Goal: Task Accomplishment & Management: Use online tool/utility

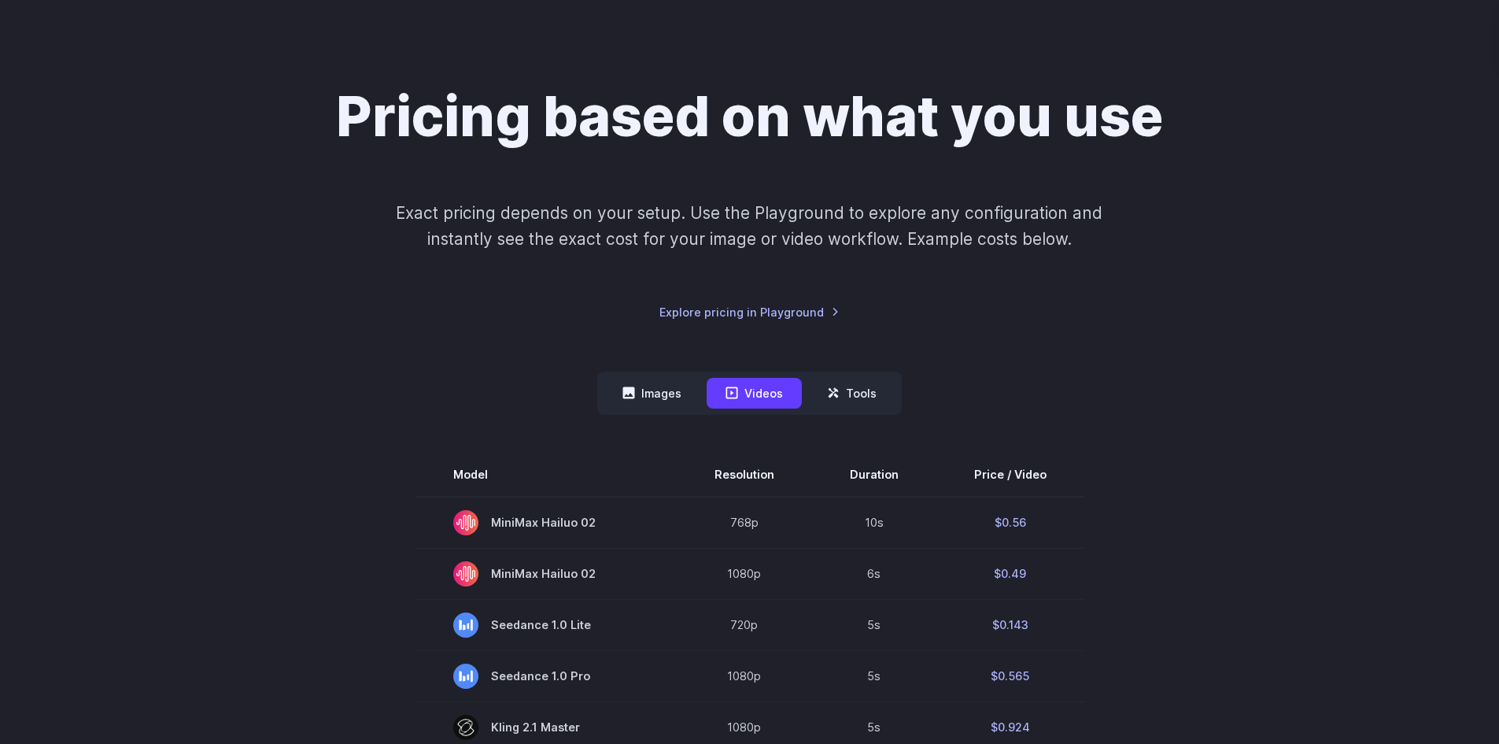
scroll to position [79, 0]
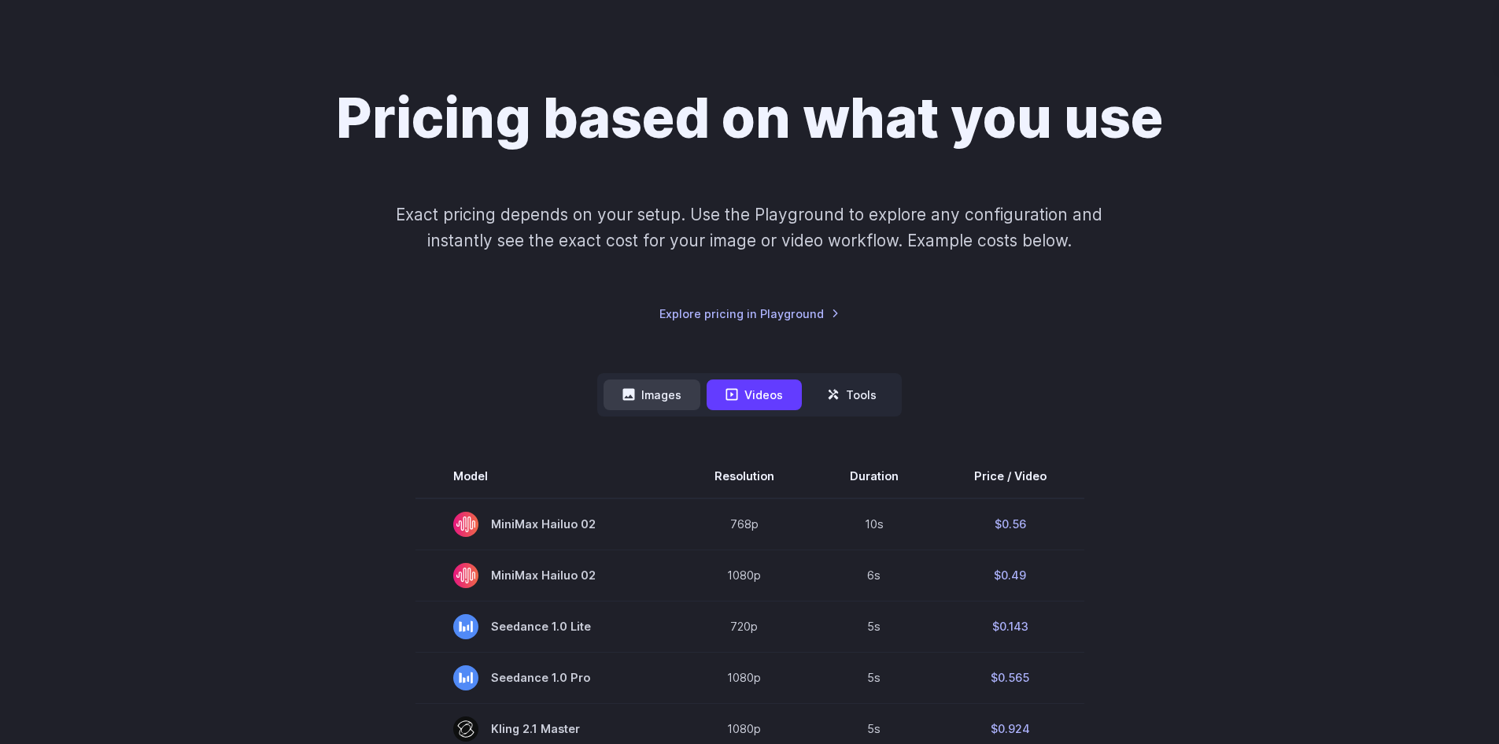
click at [678, 386] on button "Images" at bounding box center [652, 394] width 97 height 31
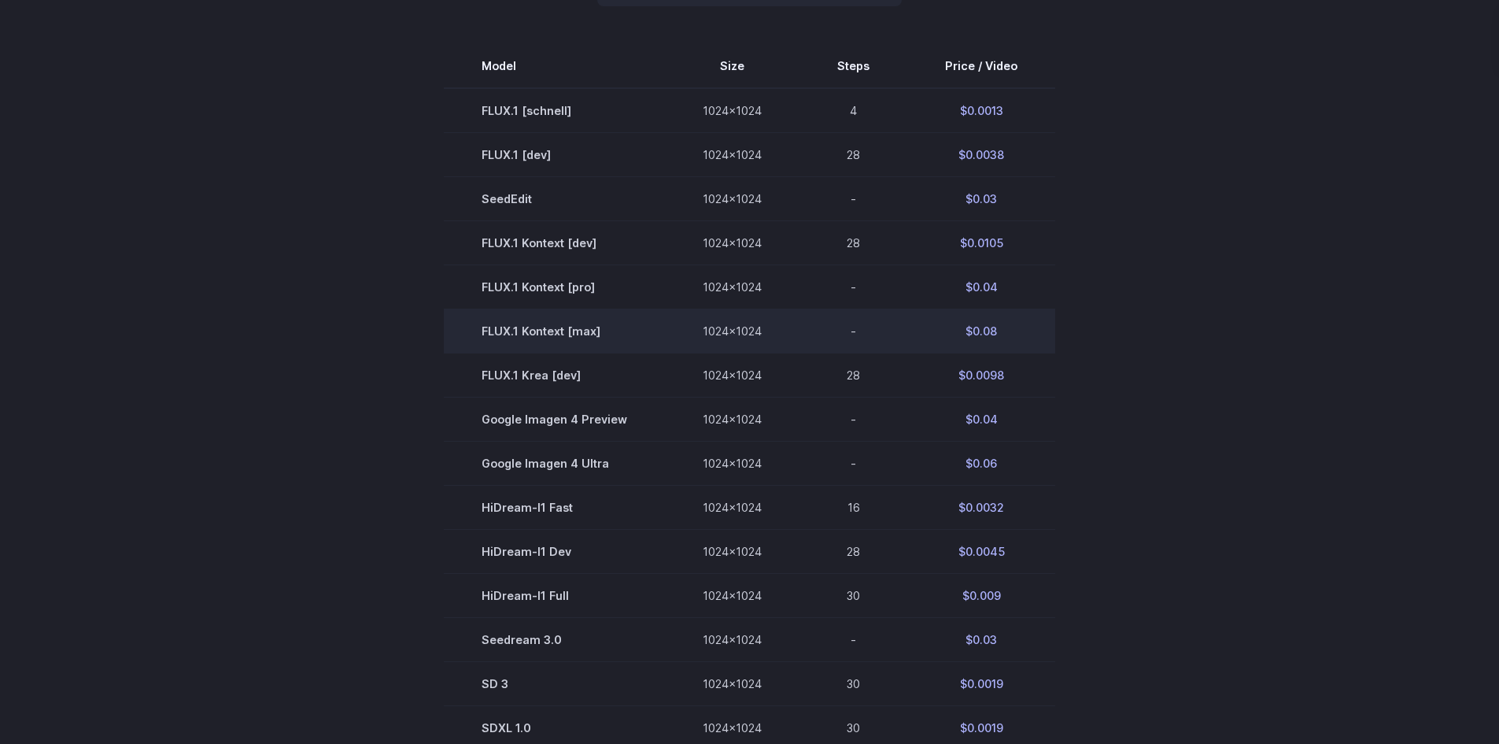
scroll to position [630, 0]
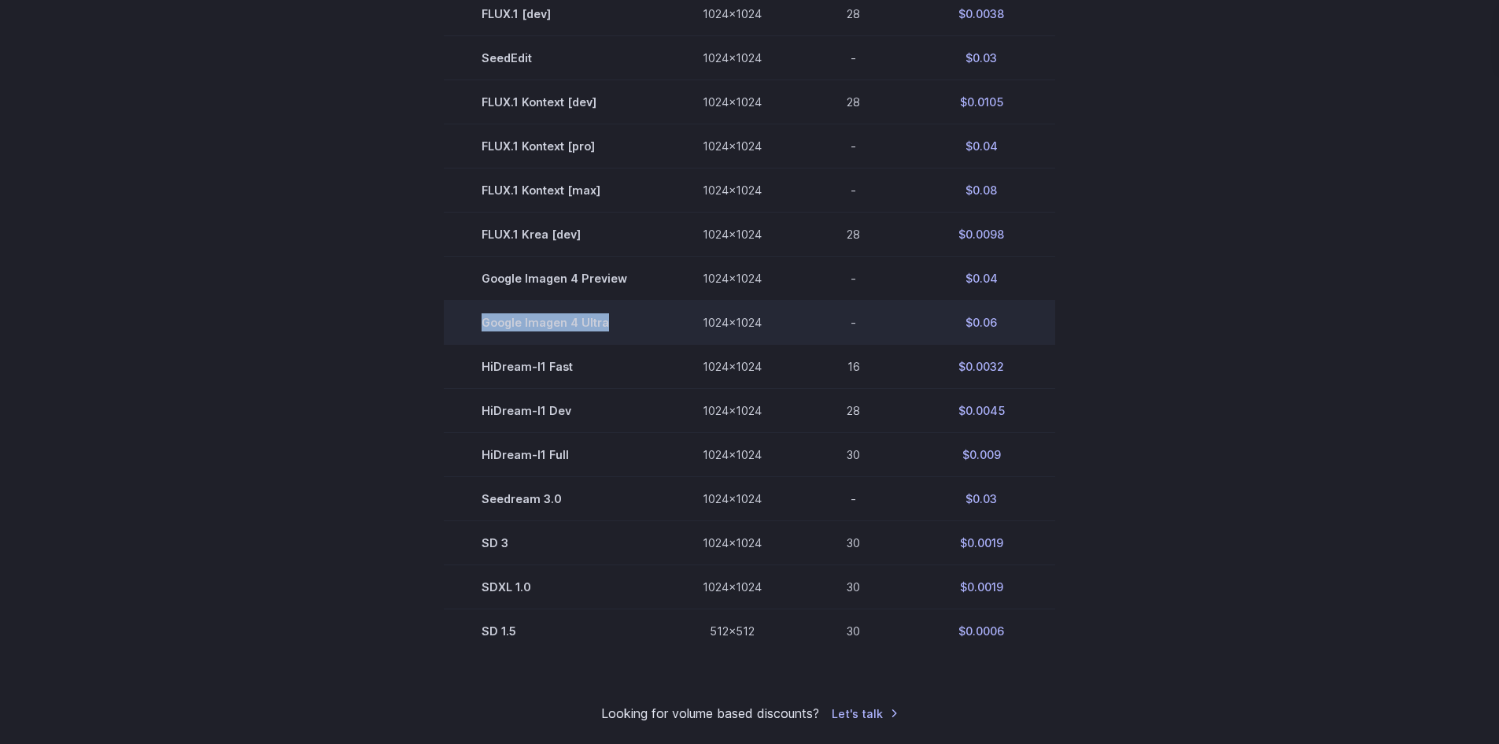
drag, startPoint x: 630, startPoint y: 316, endPoint x: 466, endPoint y: 306, distance: 164.8
click at [466, 306] on td "Google Imagen 4 Ultra" at bounding box center [554, 323] width 221 height 44
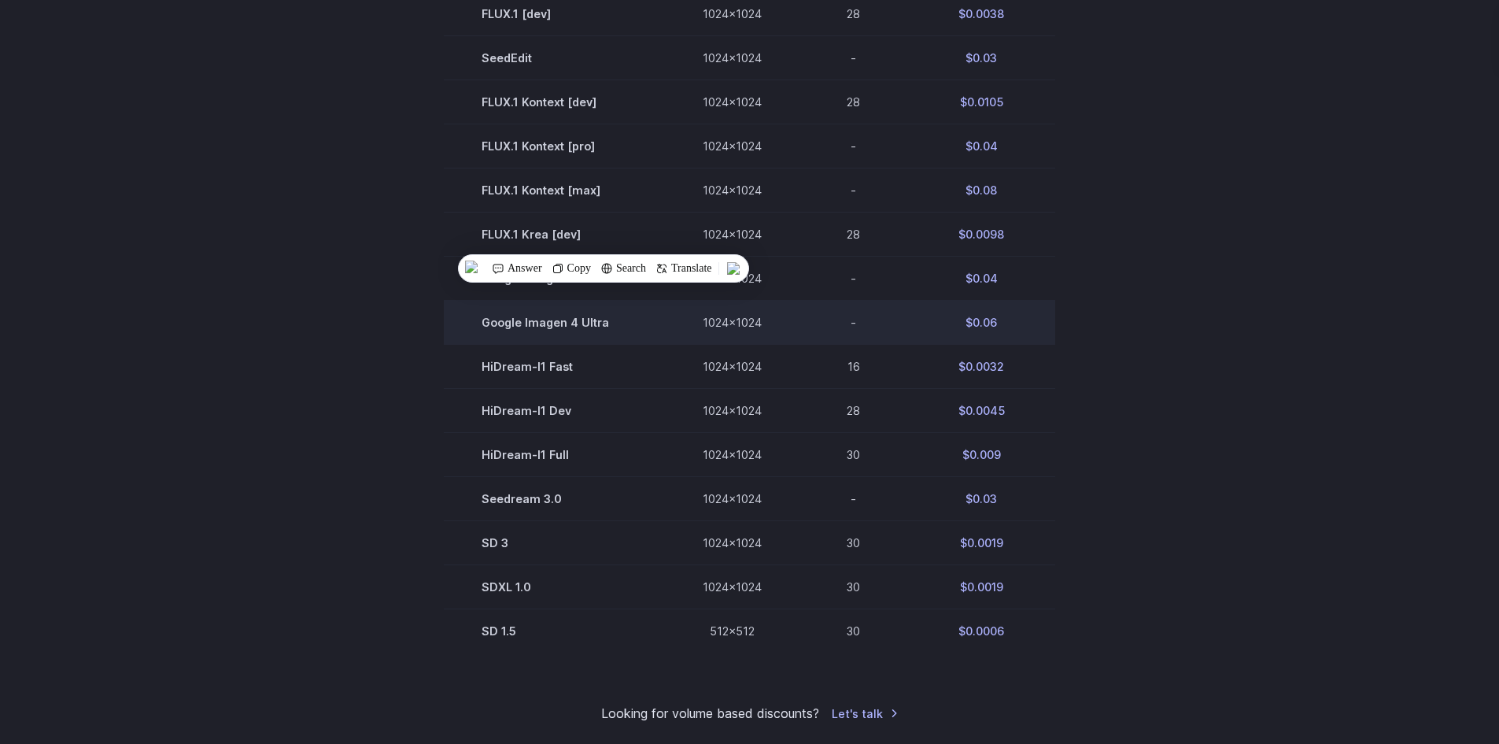
click at [1011, 321] on td "$0.06" at bounding box center [981, 323] width 148 height 44
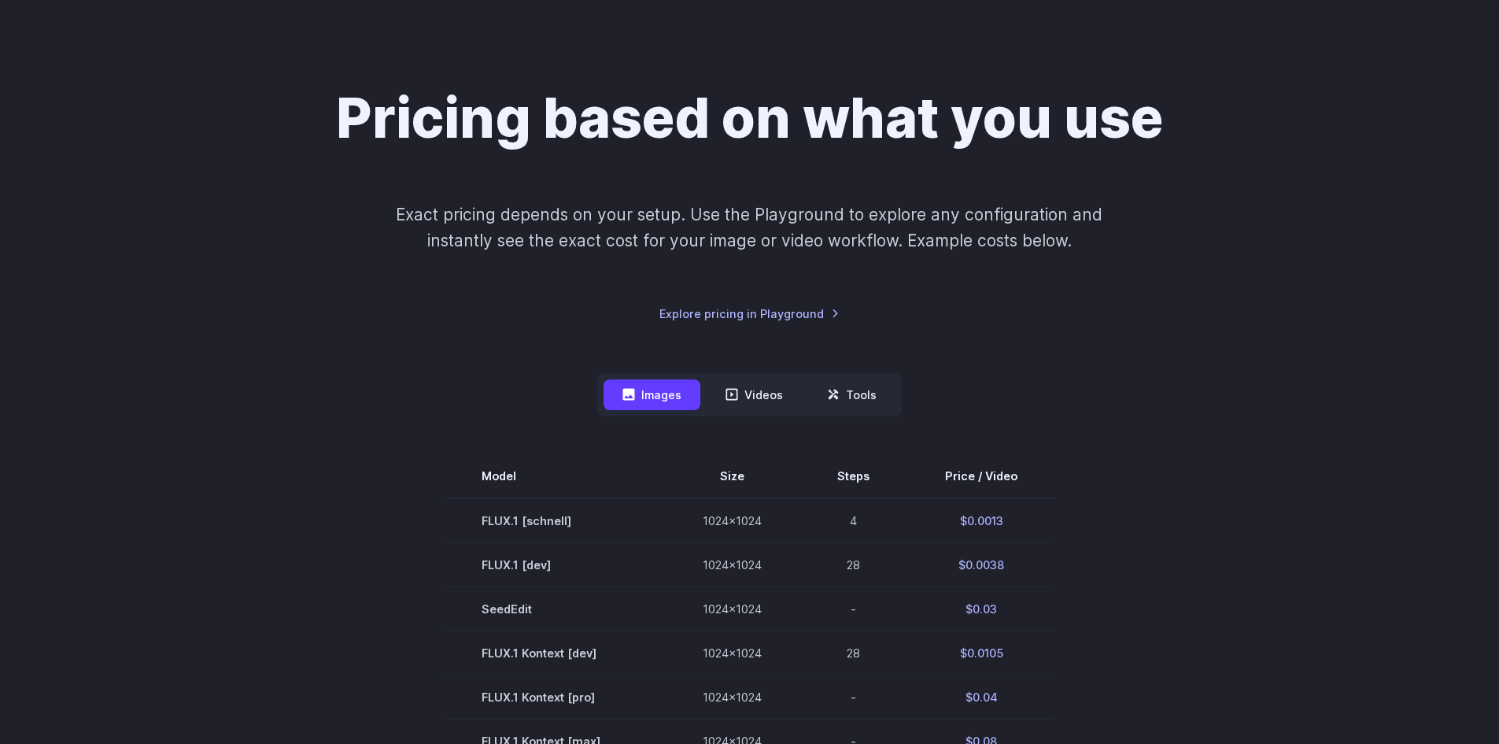
scroll to position [0, 0]
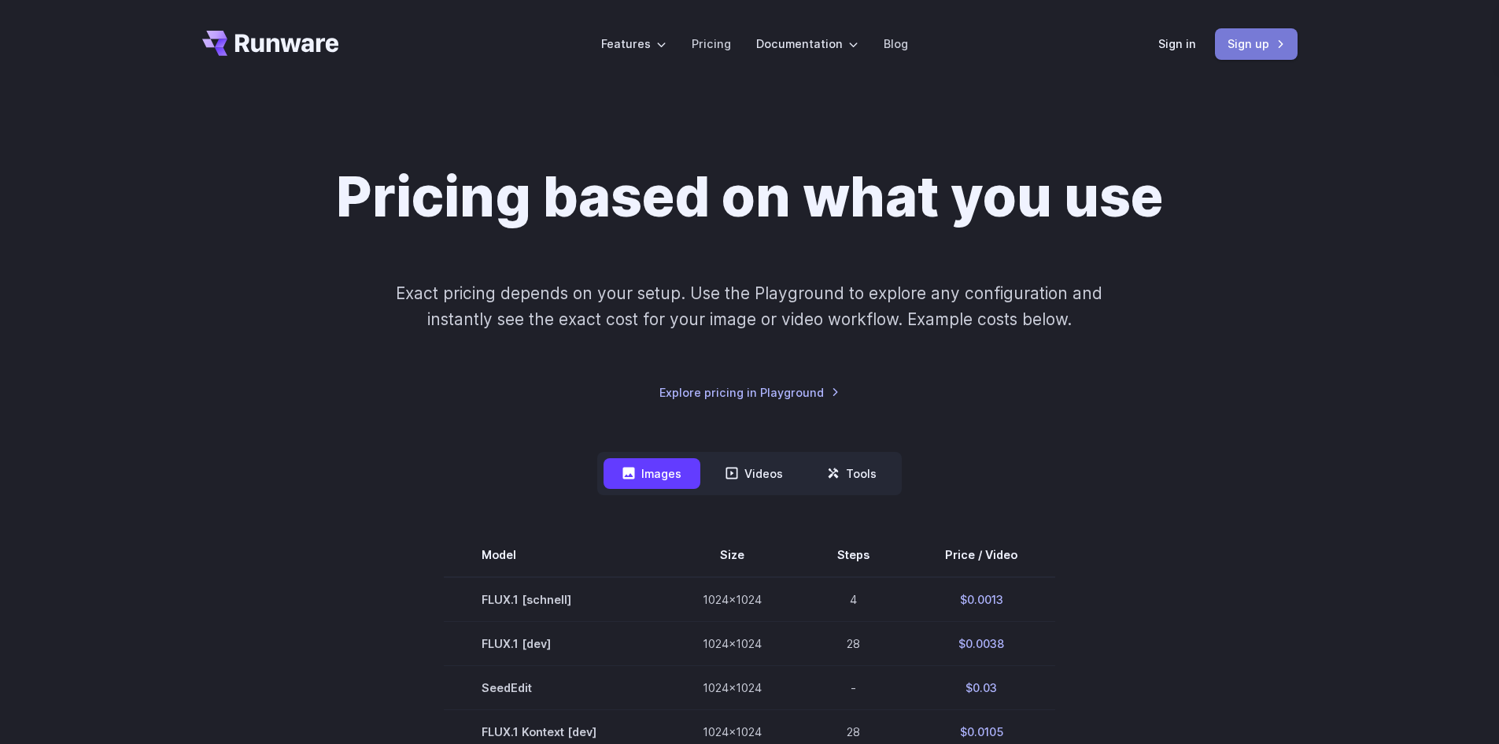
click at [1236, 50] on link "Sign up" at bounding box center [1256, 43] width 83 height 31
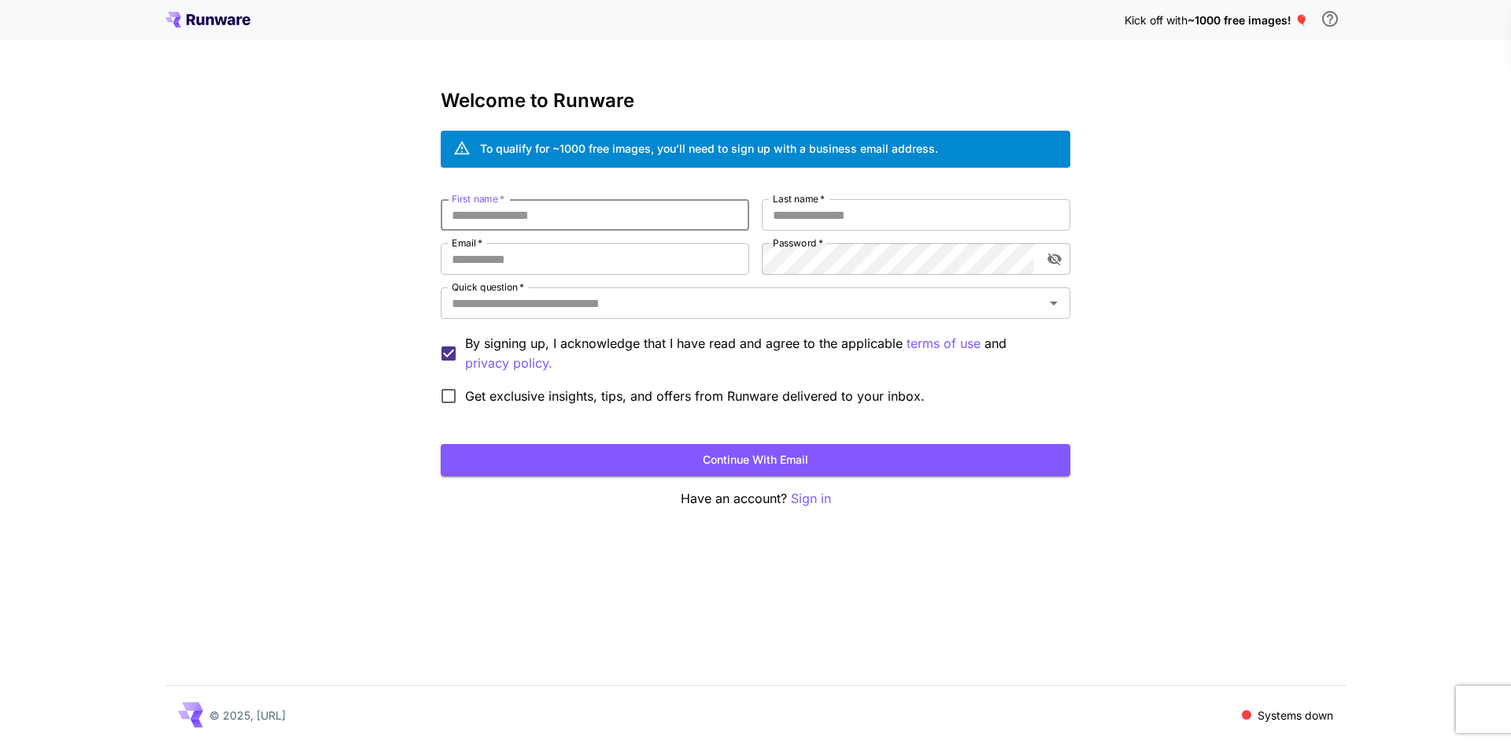
click at [523, 217] on input "First name   *" at bounding box center [595, 214] width 308 height 31
type input "***"
type input "*****"
click at [822, 216] on input "Last name   *" at bounding box center [916, 214] width 308 height 31
type input "****"
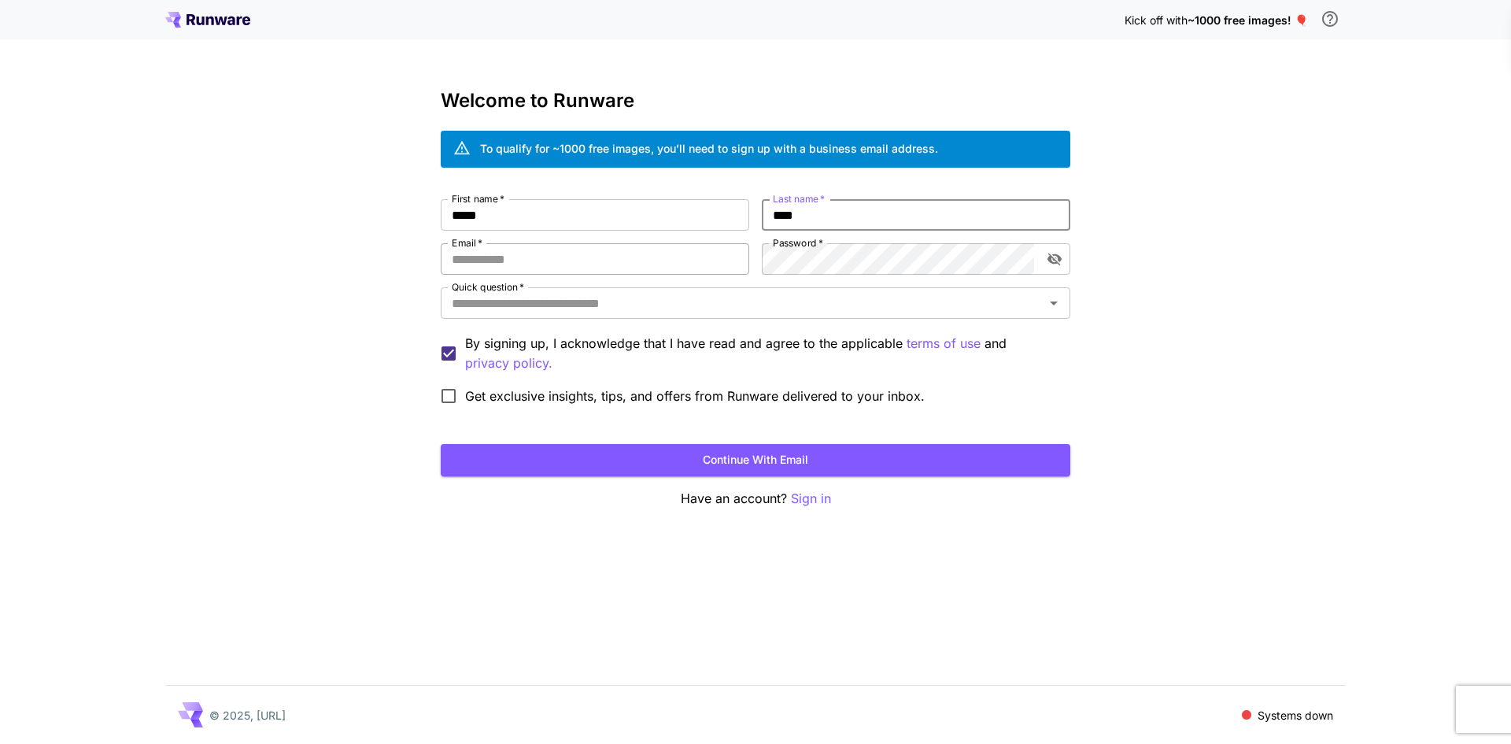
click at [640, 267] on input "Email   *" at bounding box center [595, 258] width 308 height 31
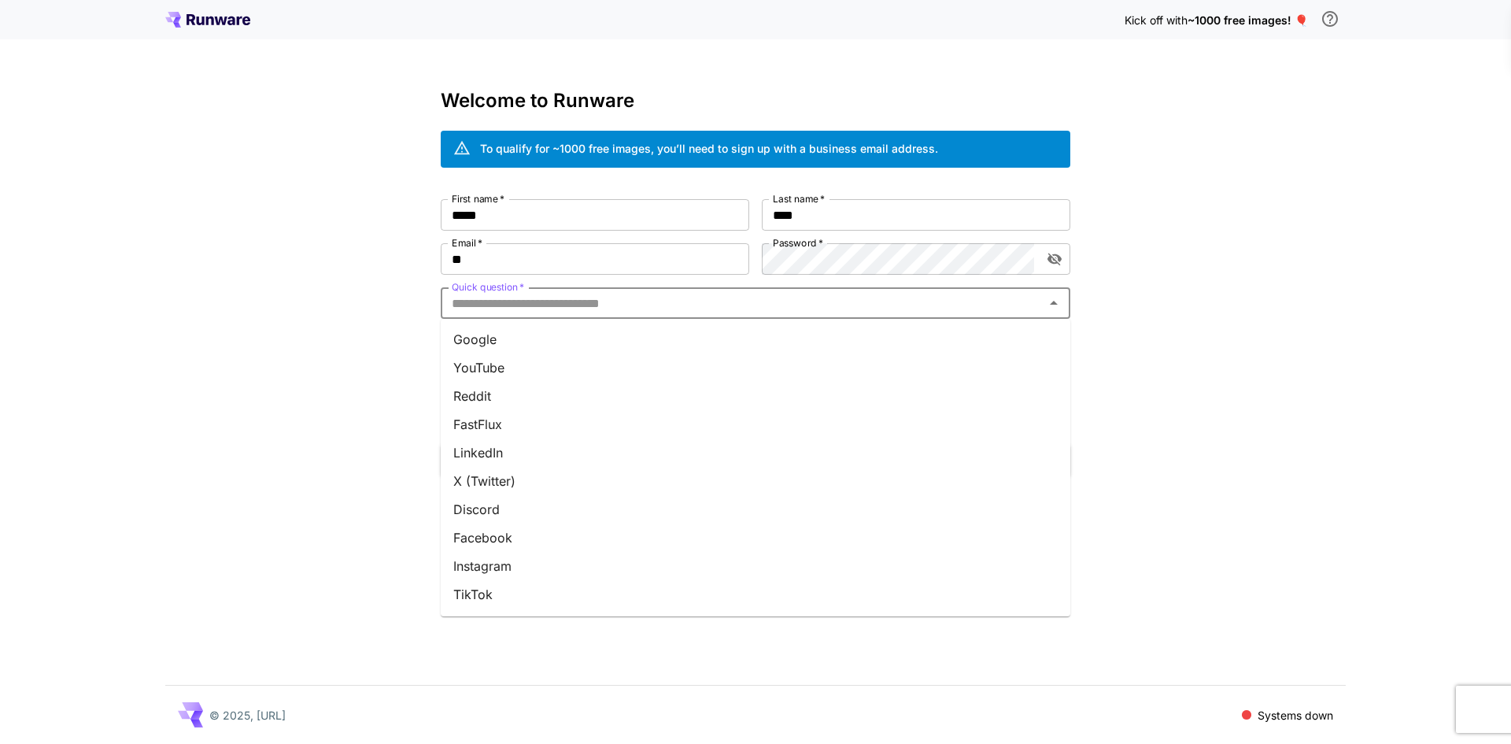
click at [574, 300] on input "Quick question   *" at bounding box center [742, 303] width 594 height 22
click at [586, 270] on input "**" at bounding box center [595, 258] width 308 height 31
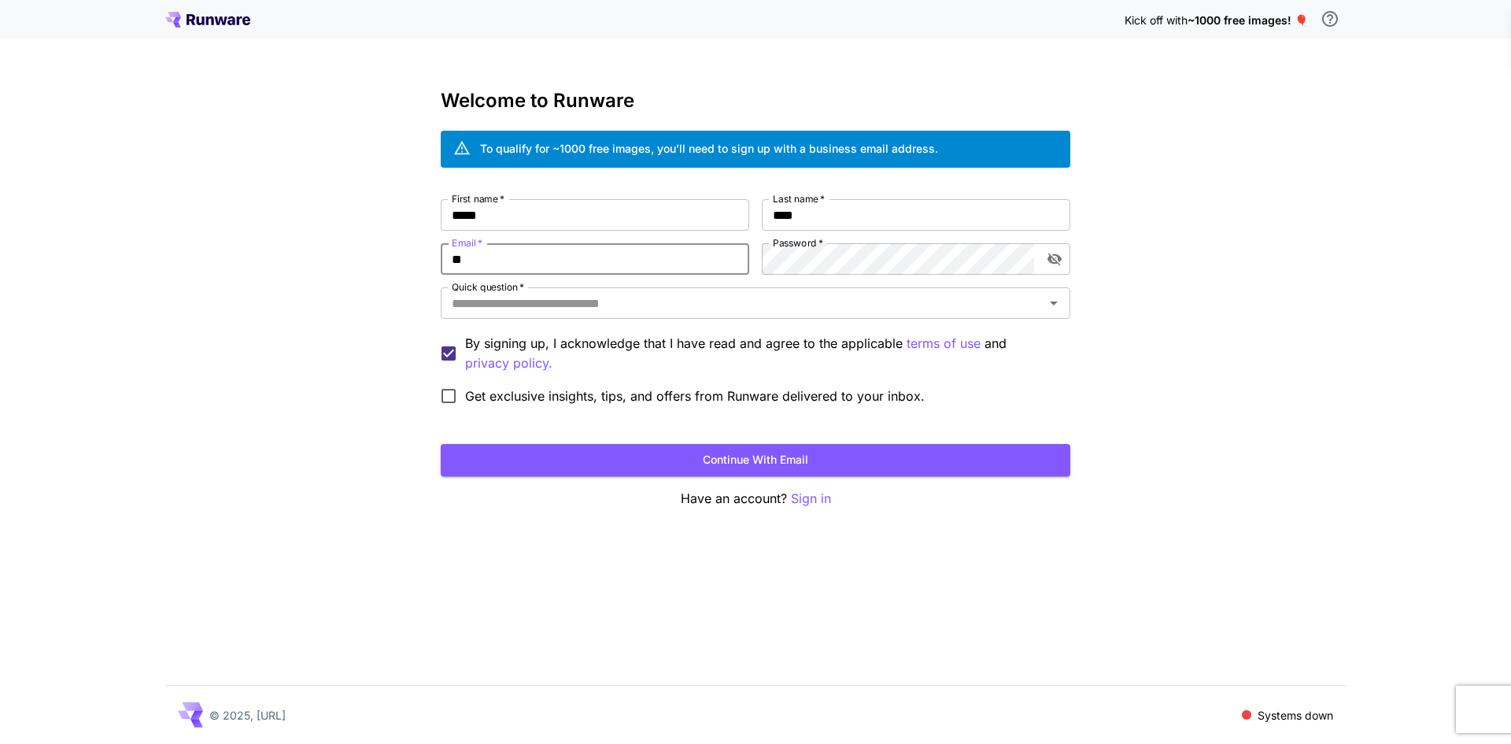
type input "**********"
click at [822, 316] on div "Quick question   *" at bounding box center [756, 302] width 630 height 31
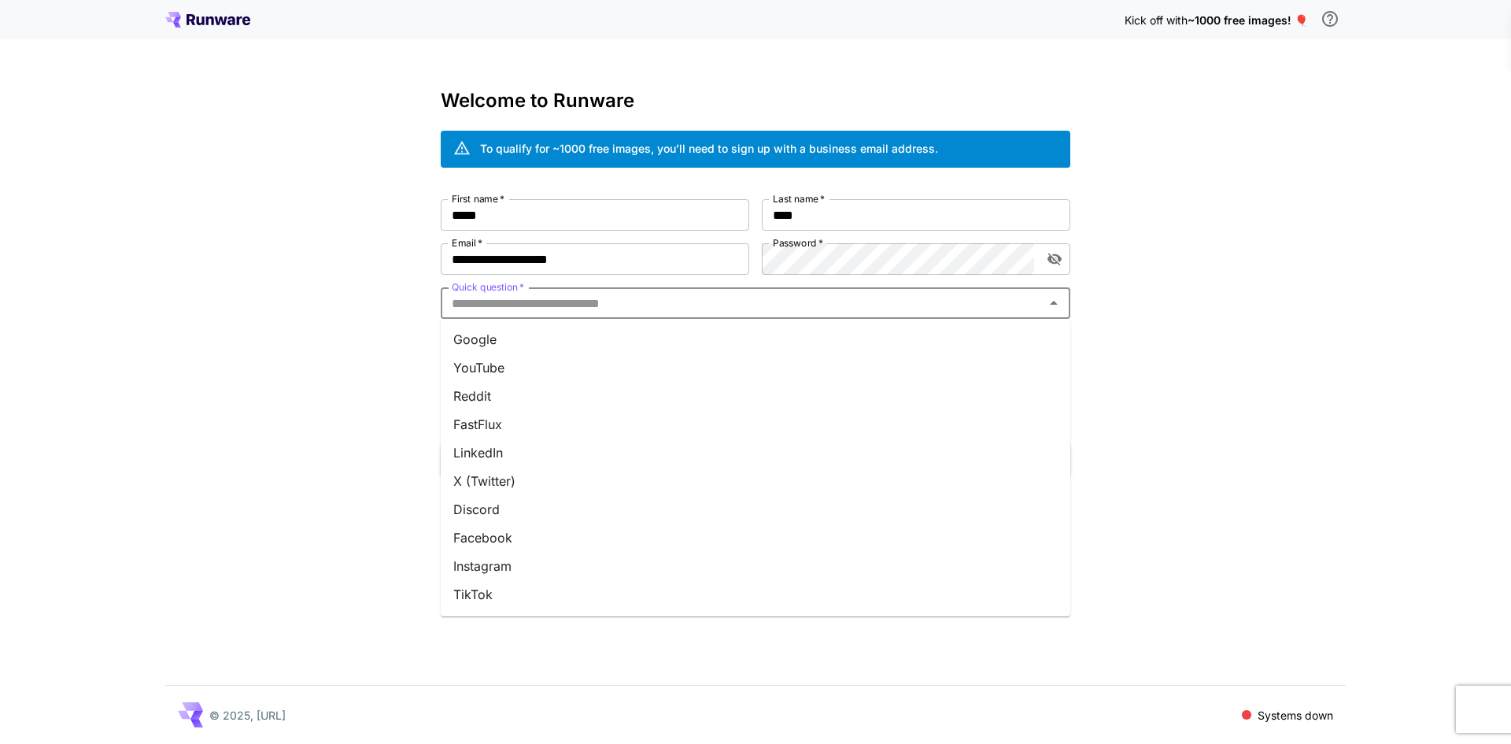
click at [506, 332] on li "Google" at bounding box center [756, 339] width 630 height 28
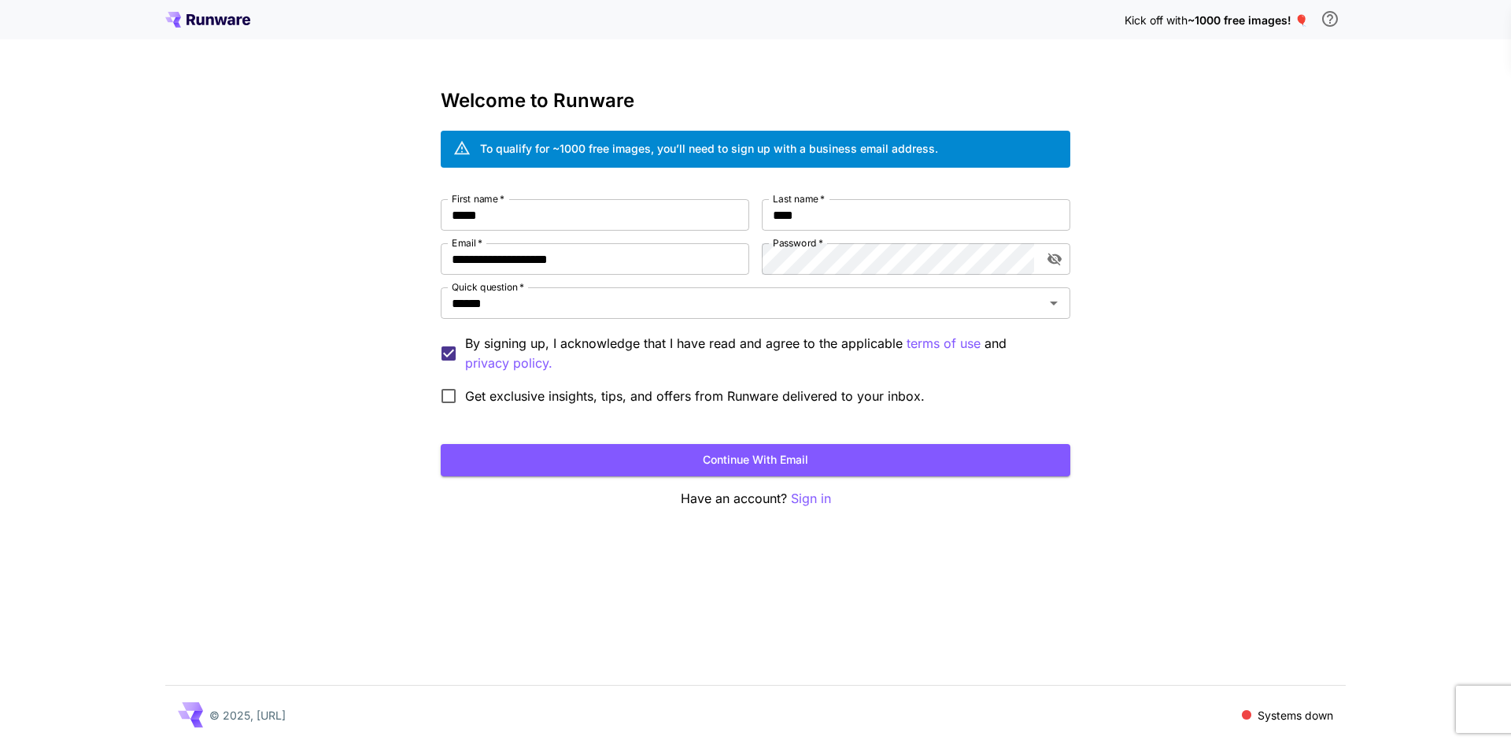
click at [501, 390] on span "Get exclusive insights, tips, and offers from Runware delivered to your inbox." at bounding box center [695, 395] width 460 height 19
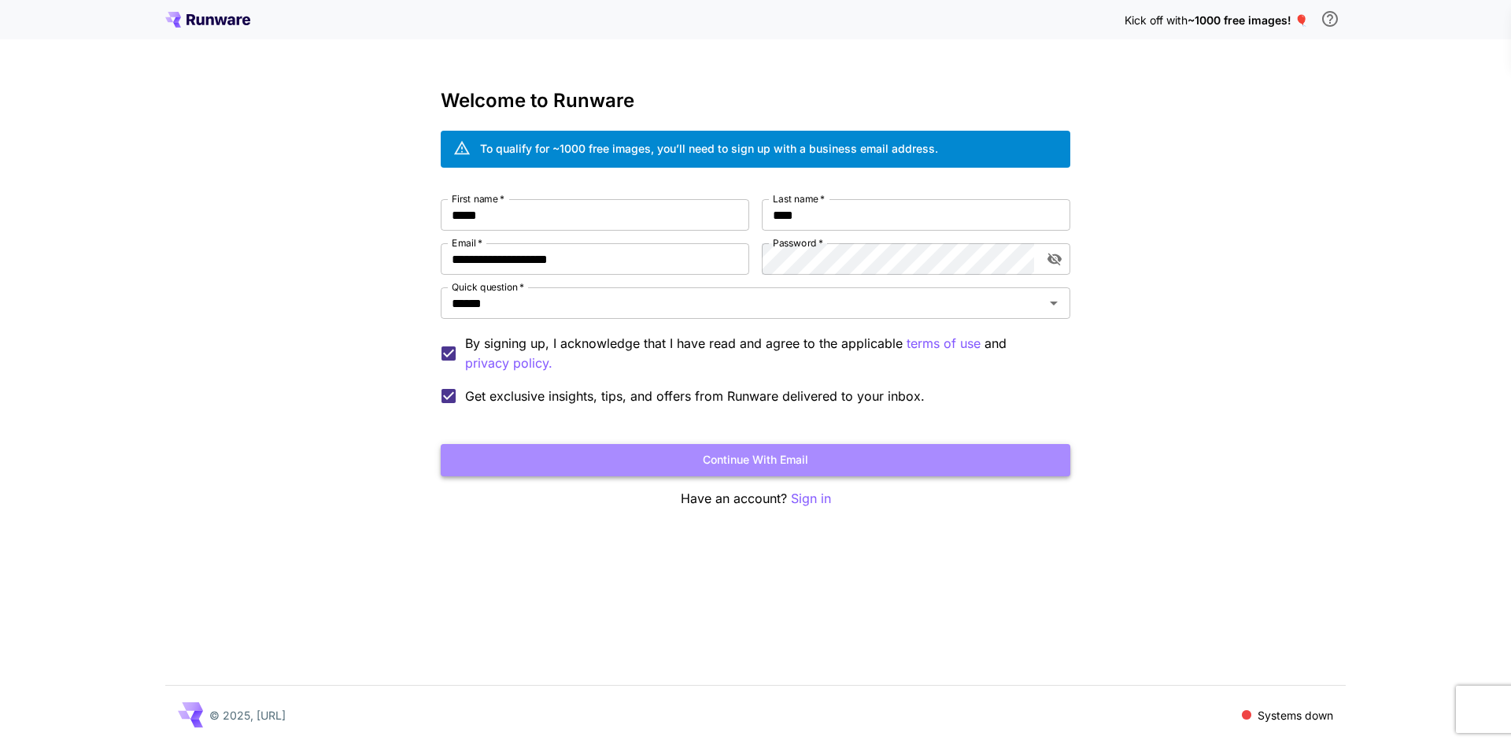
click at [696, 466] on button "Continue with email" at bounding box center [756, 460] width 630 height 32
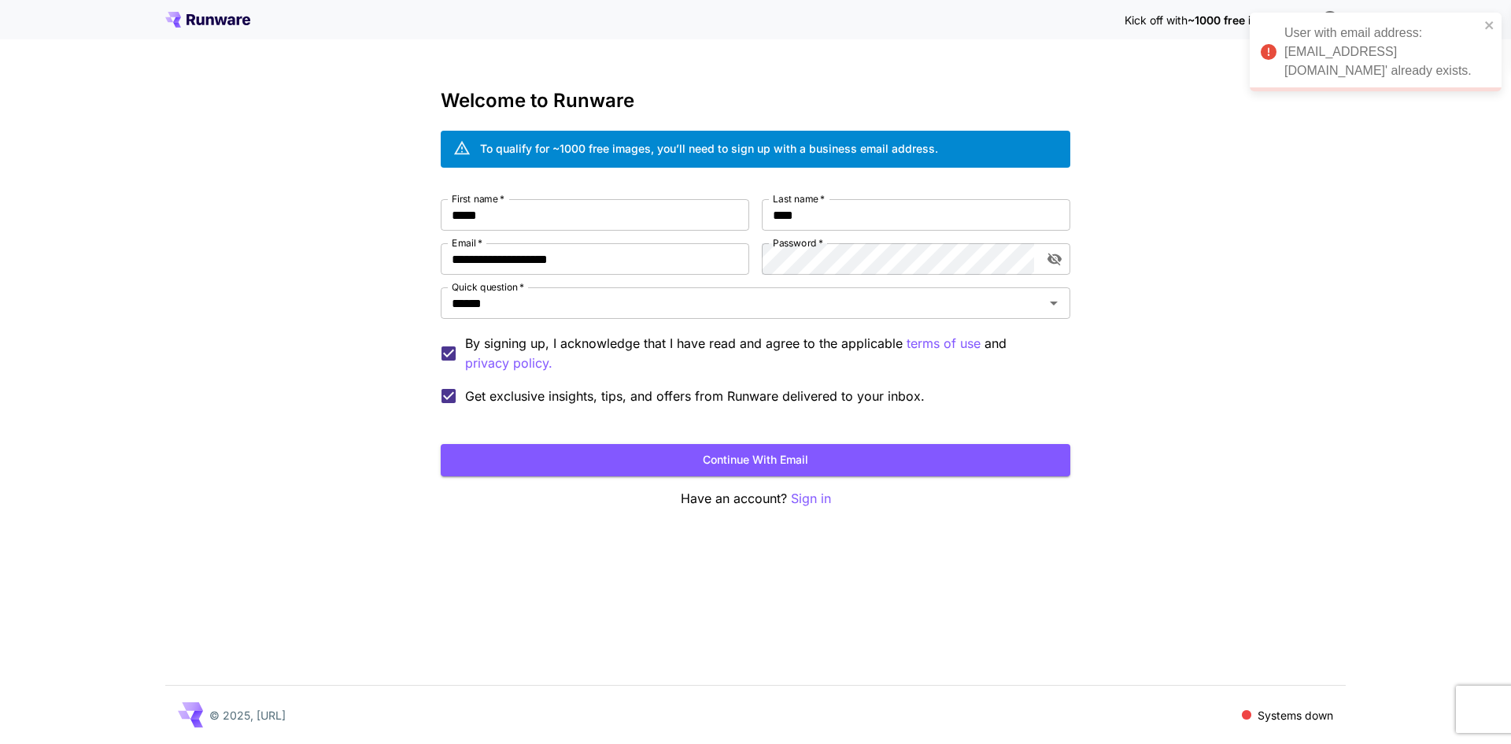
click at [1201, 292] on div "**********" at bounding box center [755, 372] width 1511 height 744
click at [818, 497] on p "Sign in" at bounding box center [811, 499] width 40 height 20
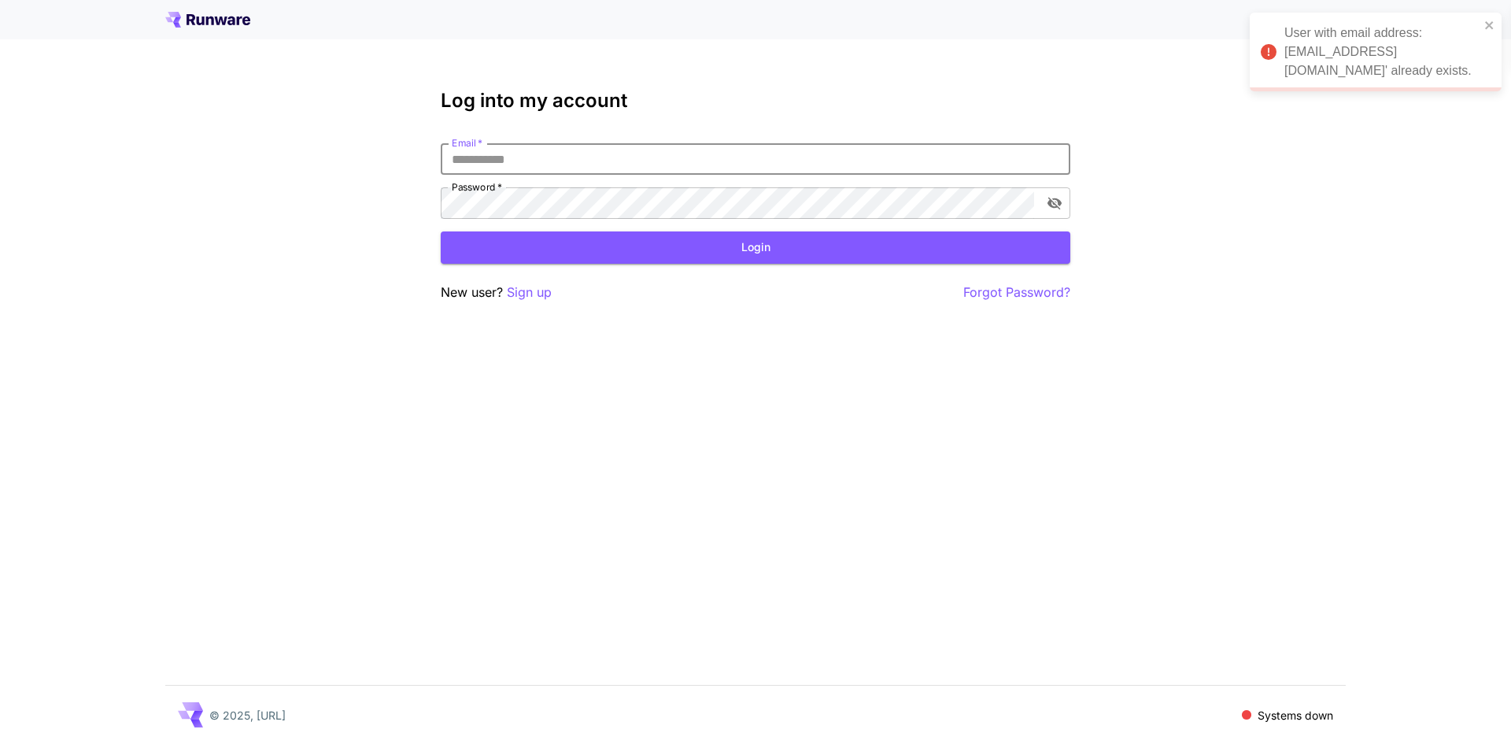
click at [645, 152] on input "Email   *" at bounding box center [756, 158] width 630 height 31
type input "**********"
click at [690, 239] on button "Login" at bounding box center [756, 247] width 630 height 32
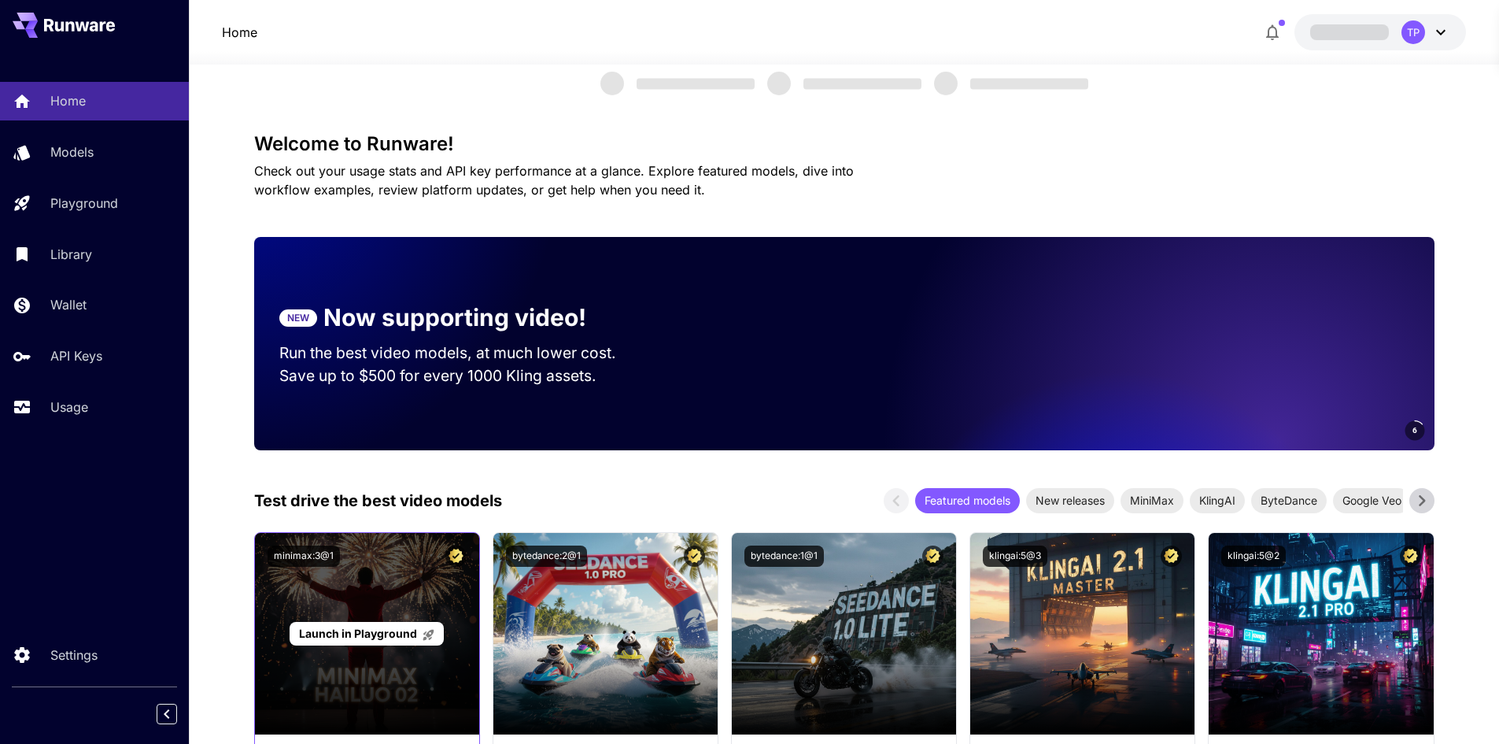
scroll to position [393, 0]
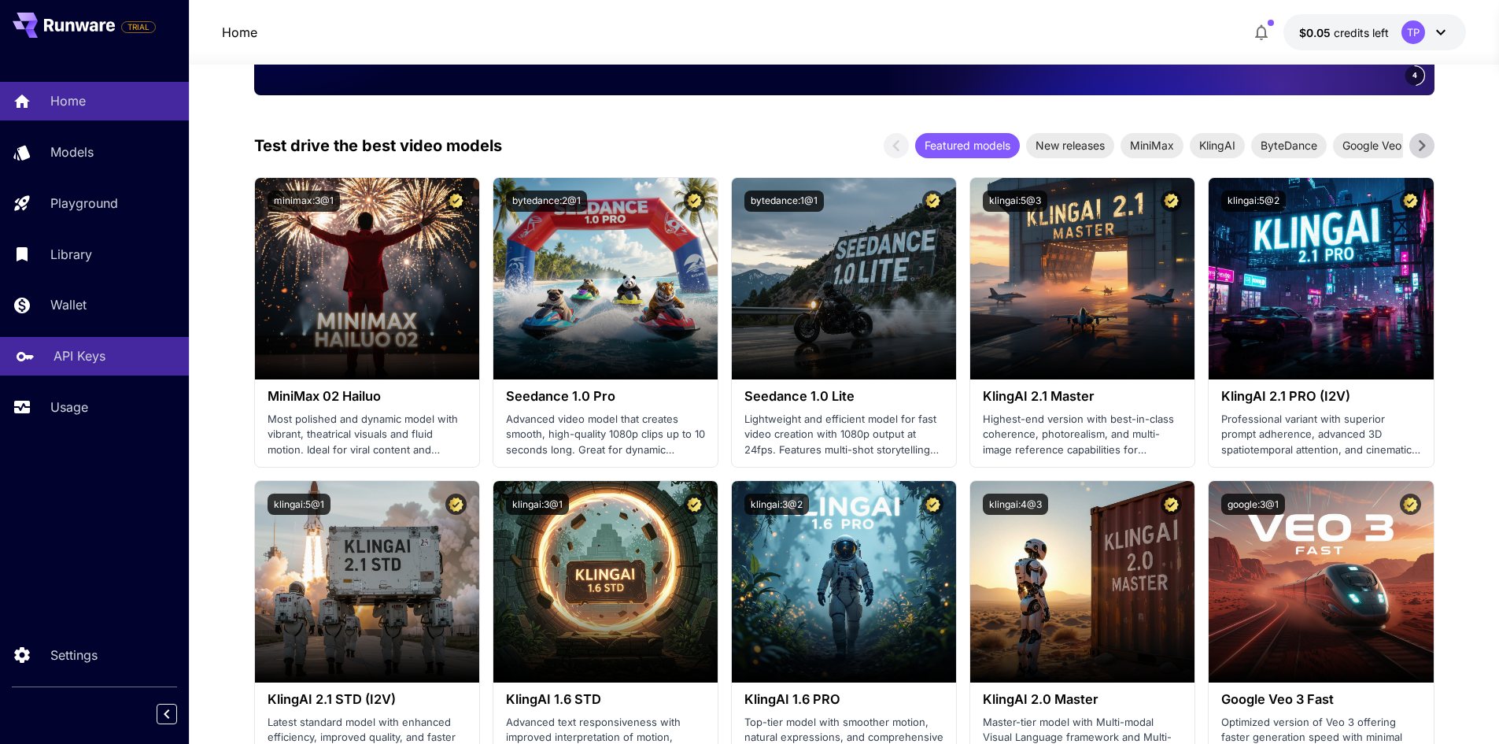
click at [86, 357] on p "API Keys" at bounding box center [80, 355] width 52 height 19
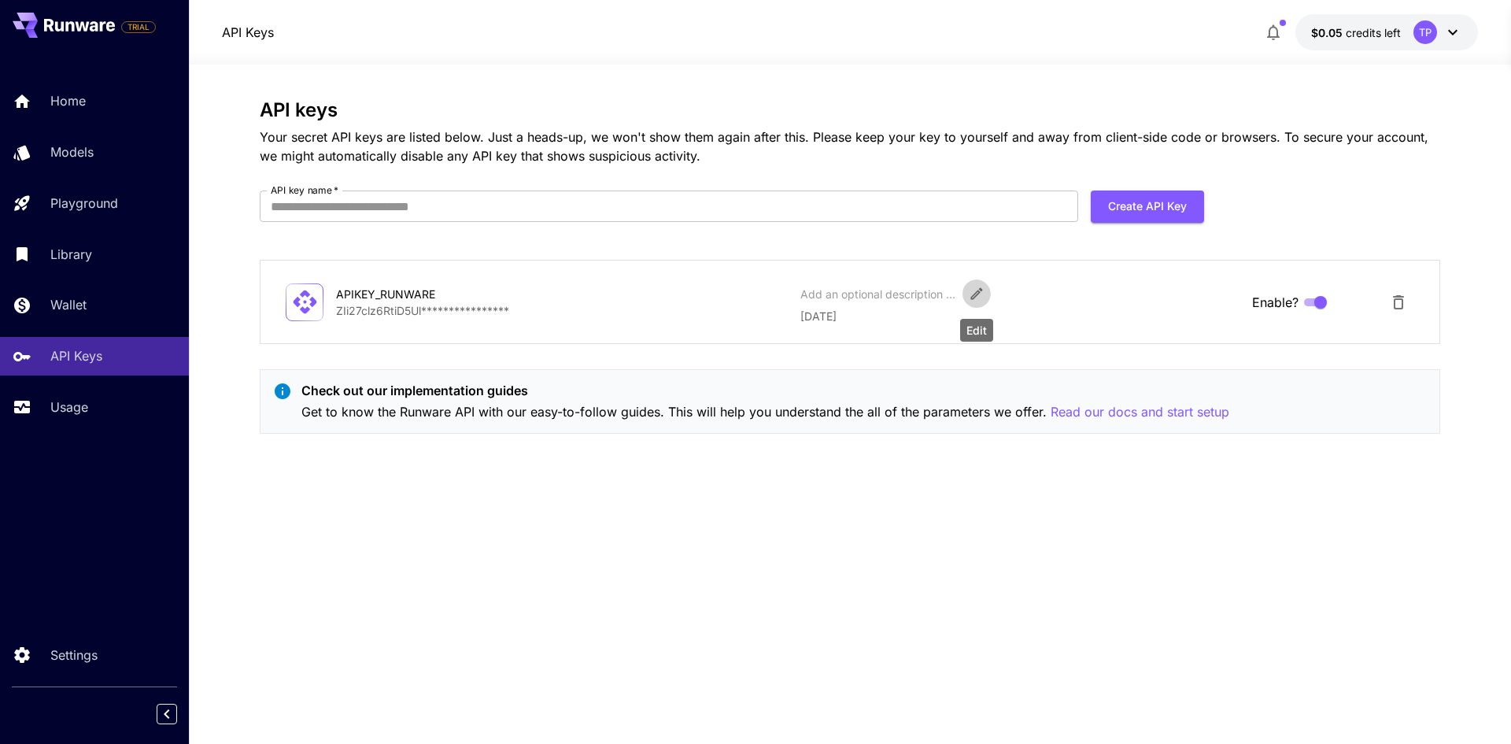
click at [972, 294] on icon "Edit" at bounding box center [977, 294] width 16 height 16
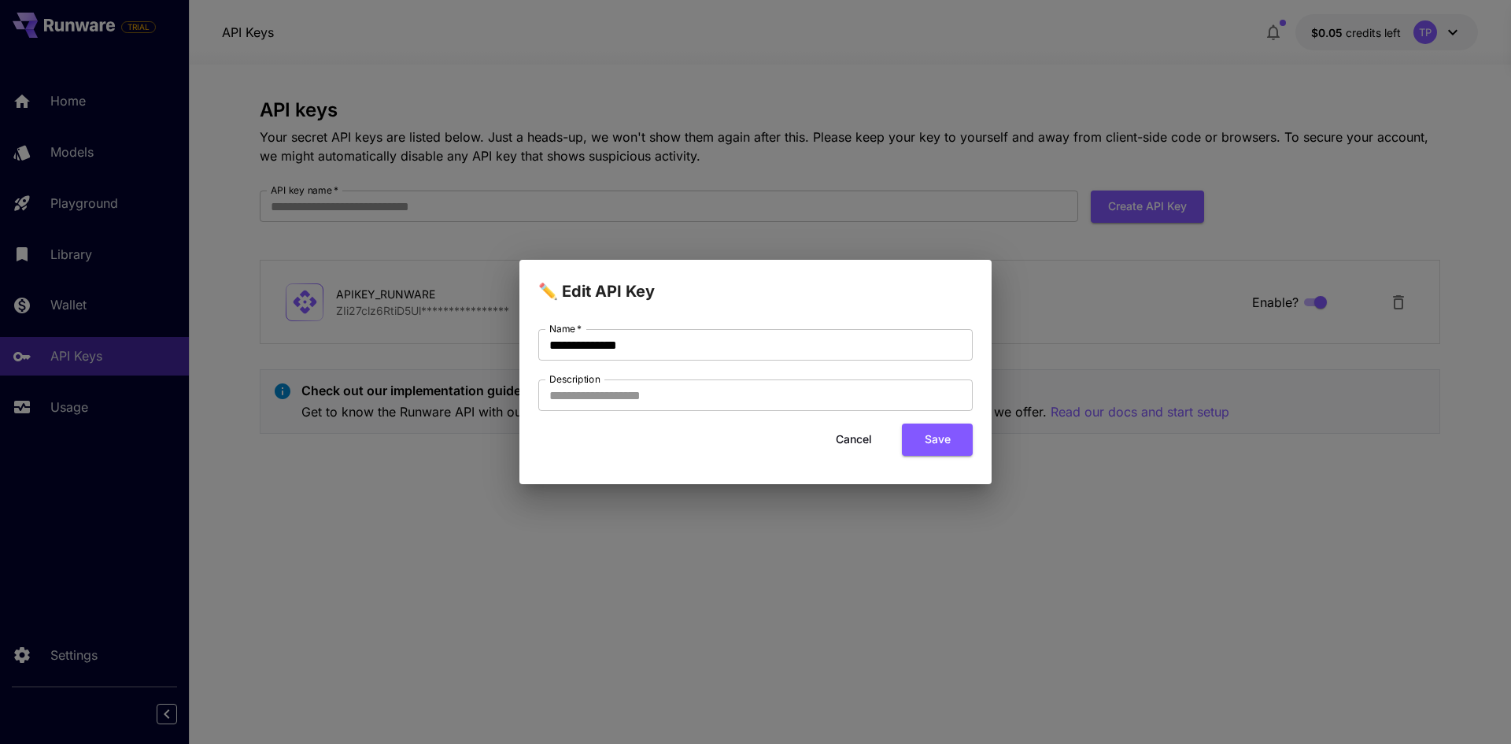
click at [854, 433] on button "Cancel" at bounding box center [853, 439] width 71 height 32
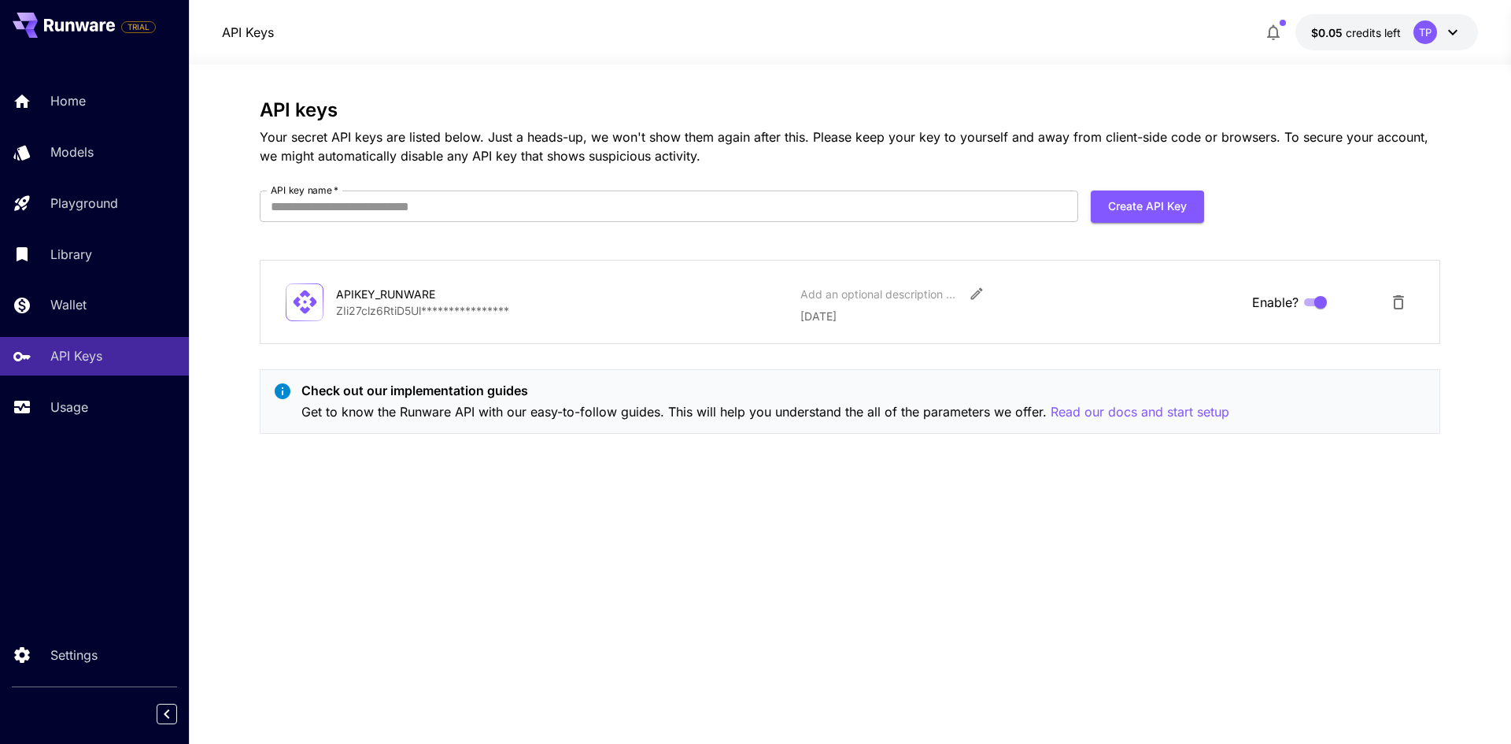
click at [356, 314] on p "**********" at bounding box center [562, 310] width 452 height 17
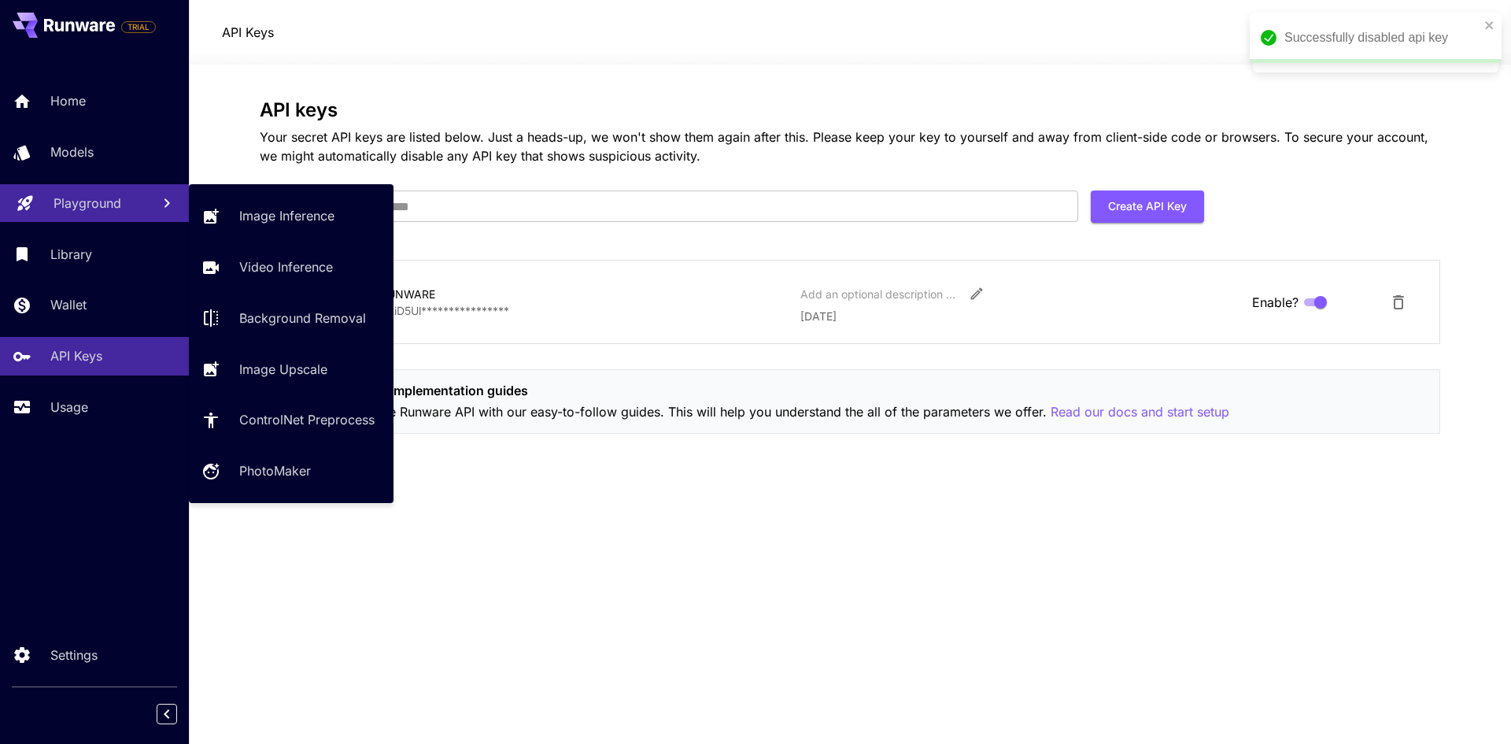
click at [92, 203] on p "Playground" at bounding box center [88, 203] width 68 height 19
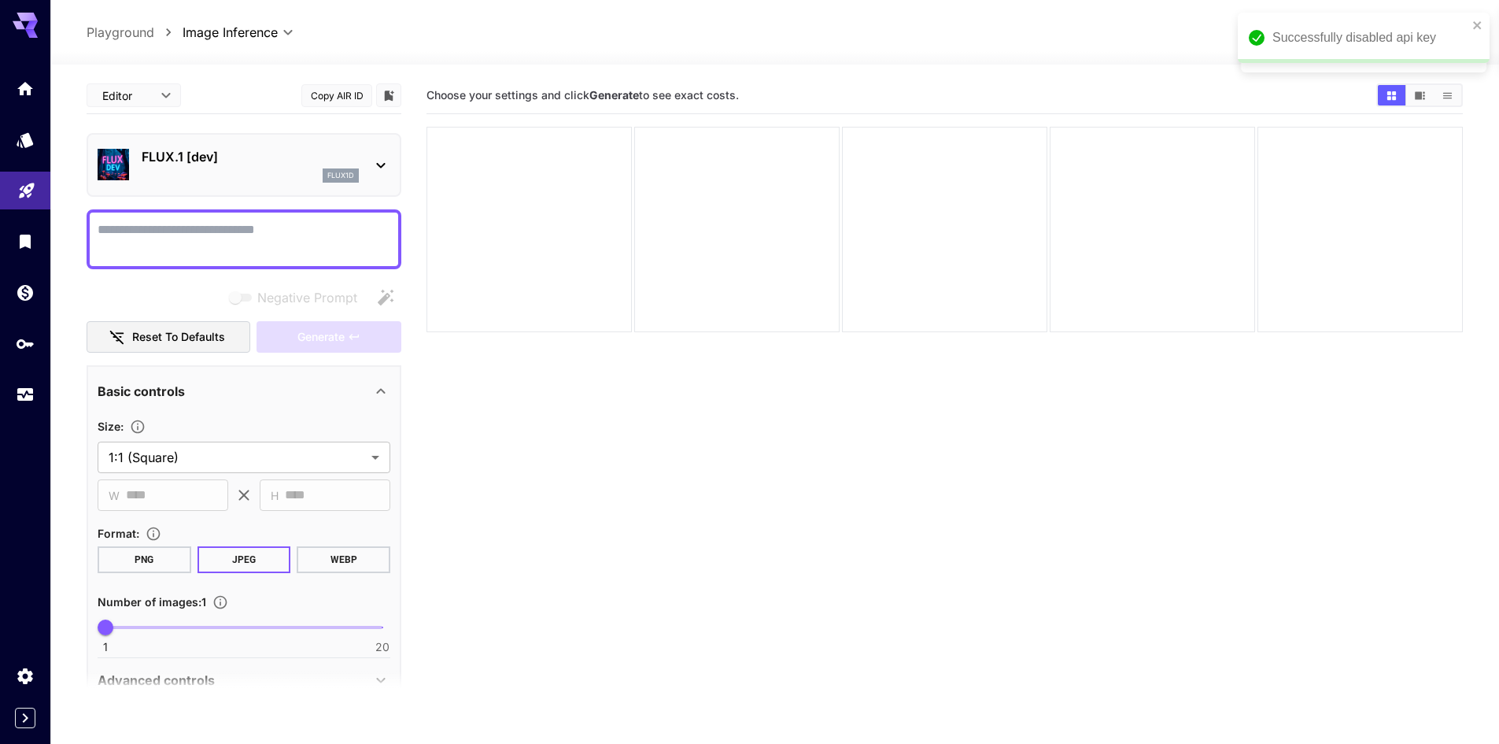
click at [663, 393] on section "Choose your settings and click Generate to see exact costs." at bounding box center [945, 449] width 1036 height 744
click at [376, 248] on textarea "Negative Prompt" at bounding box center [244, 239] width 293 height 38
click at [381, 172] on icon at bounding box center [380, 165] width 19 height 19
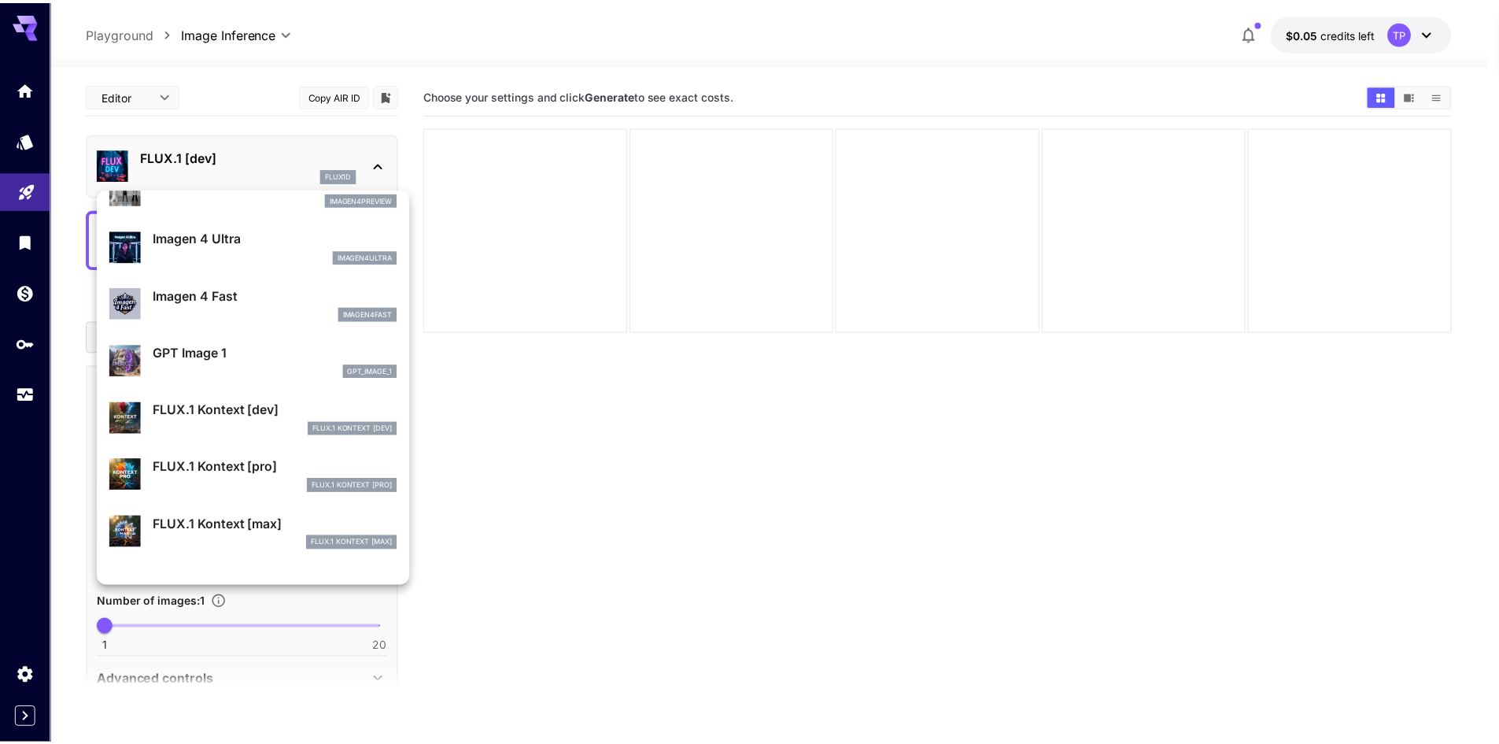
scroll to position [629, 0]
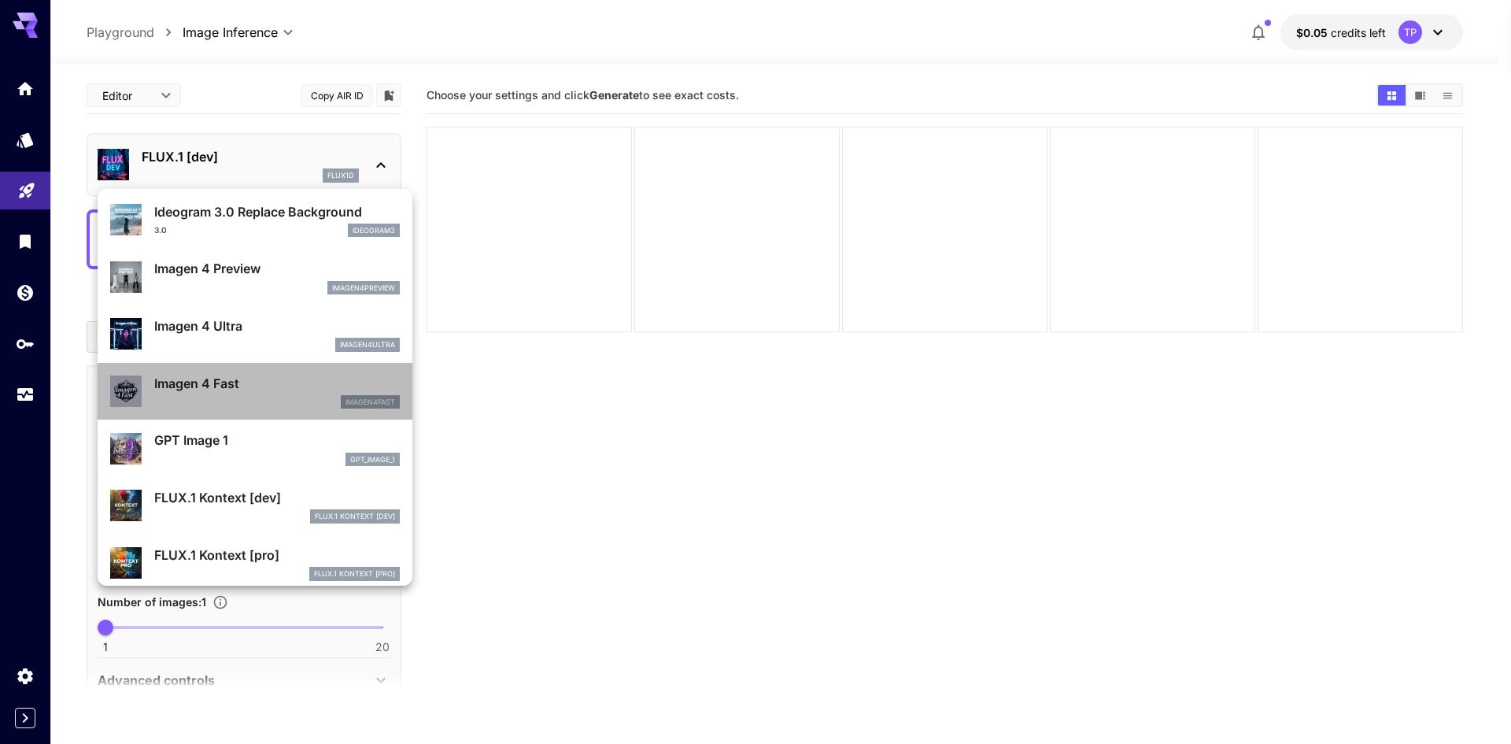
click at [263, 382] on p "Imagen 4 Fast" at bounding box center [277, 383] width 246 height 19
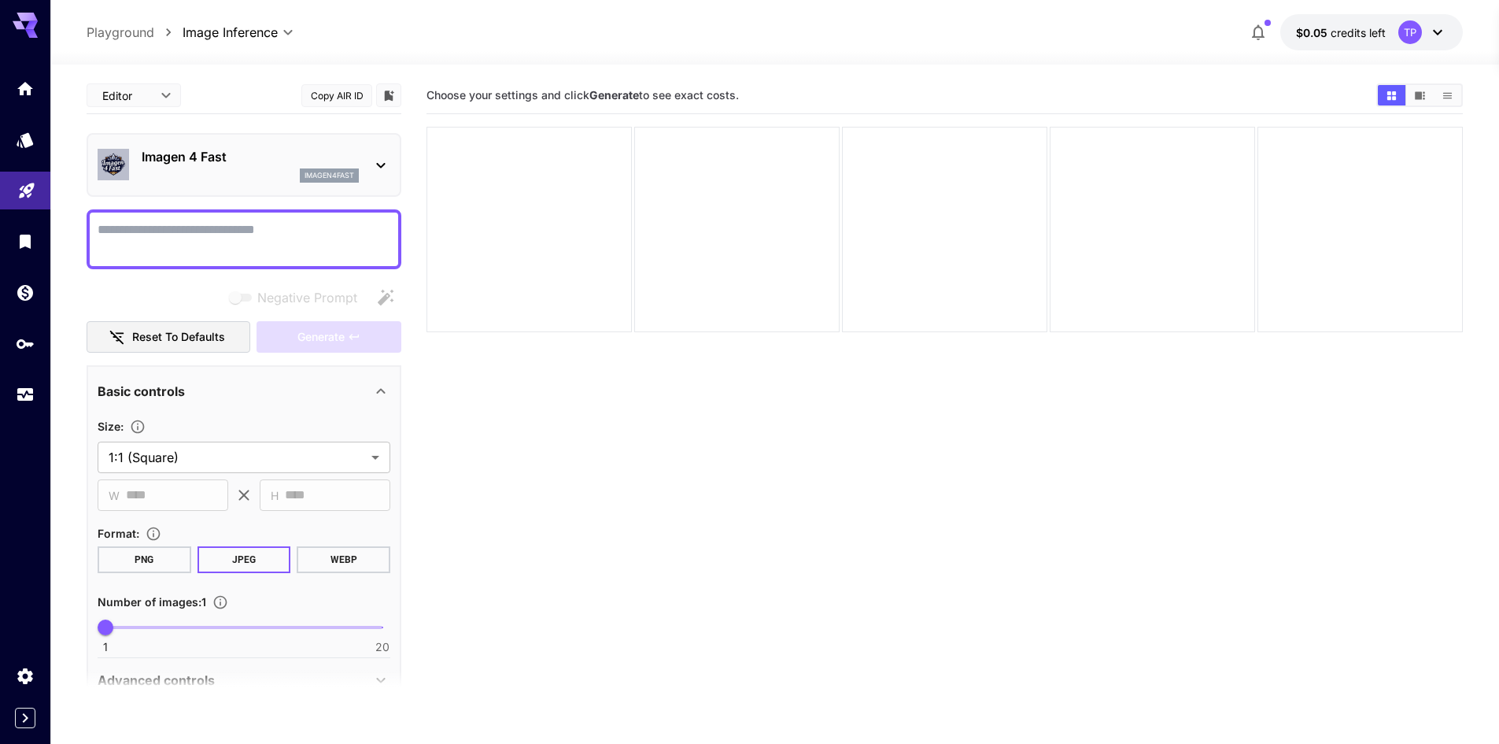
click at [234, 252] on textarea "Negative Prompt" at bounding box center [244, 239] width 293 height 38
type textarea "*"
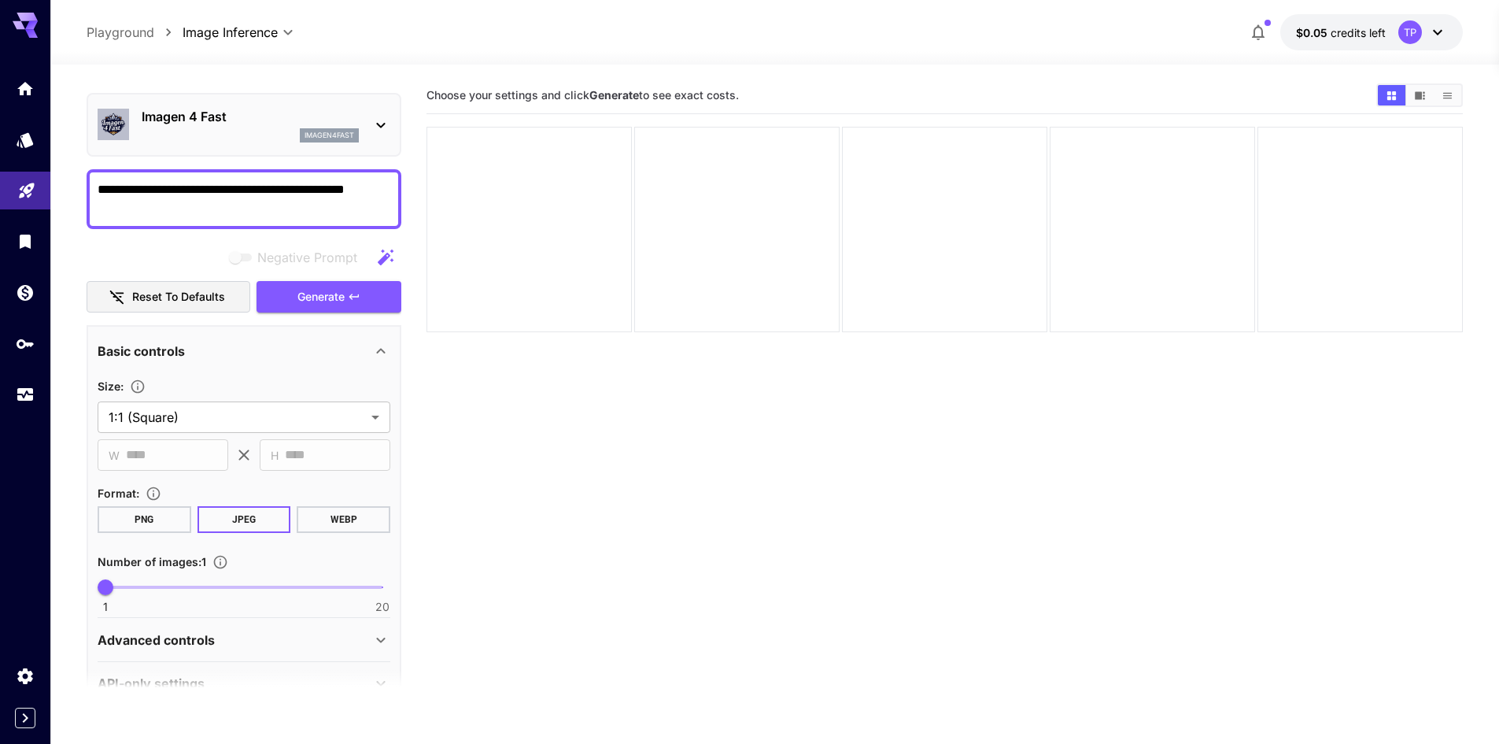
scroll to position [76, 0]
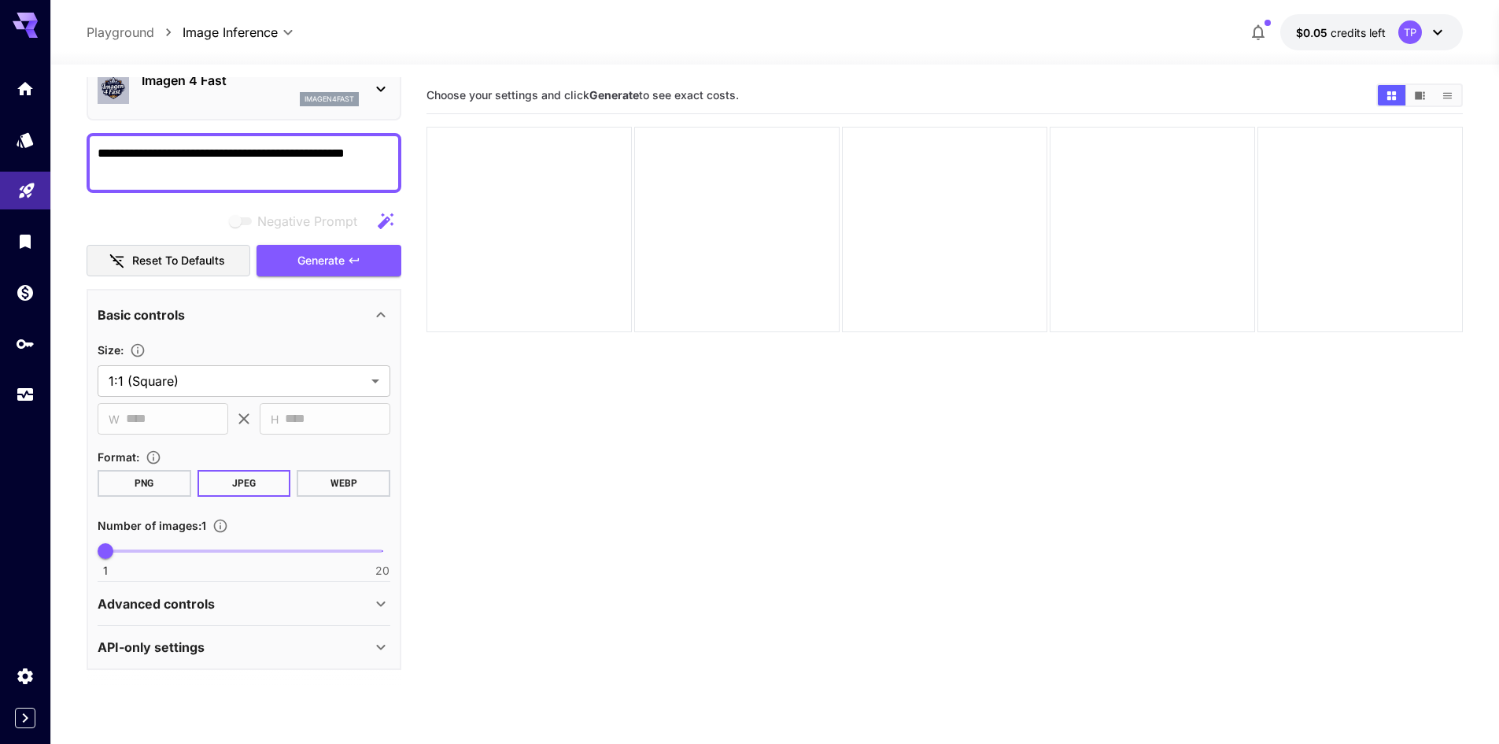
type textarea "**********"
click at [131, 478] on button "PNG" at bounding box center [145, 483] width 94 height 27
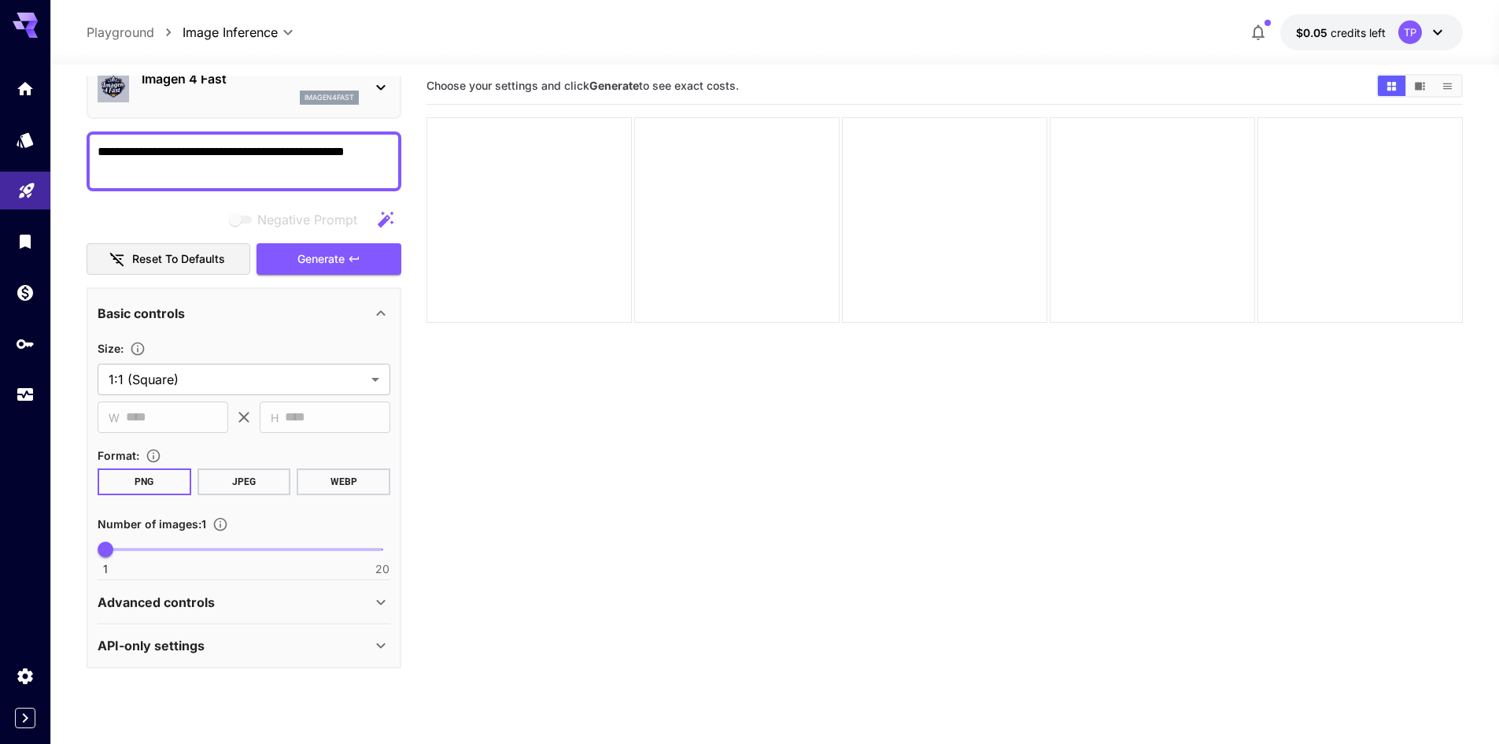
scroll to position [0, 0]
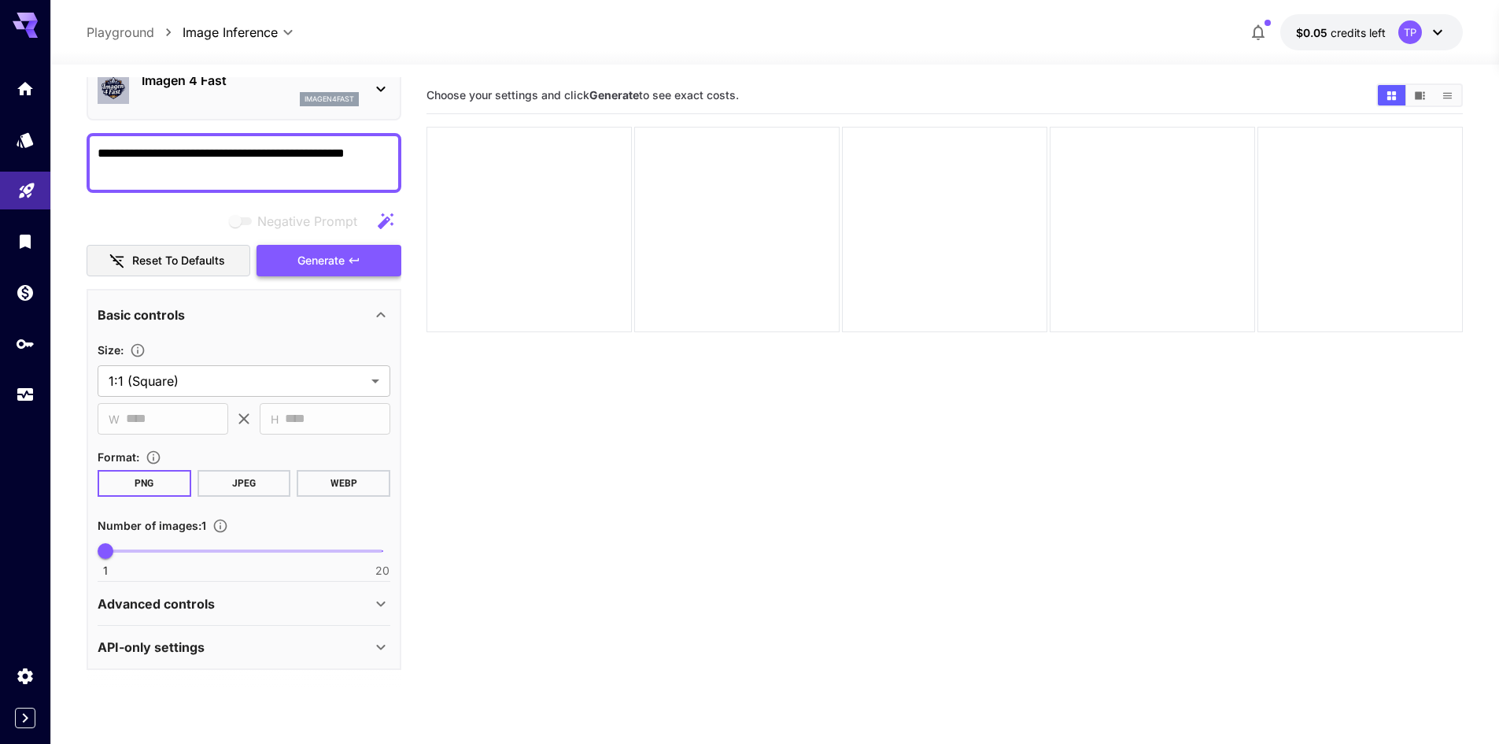
click at [354, 260] on icon "button" at bounding box center [354, 260] width 13 height 13
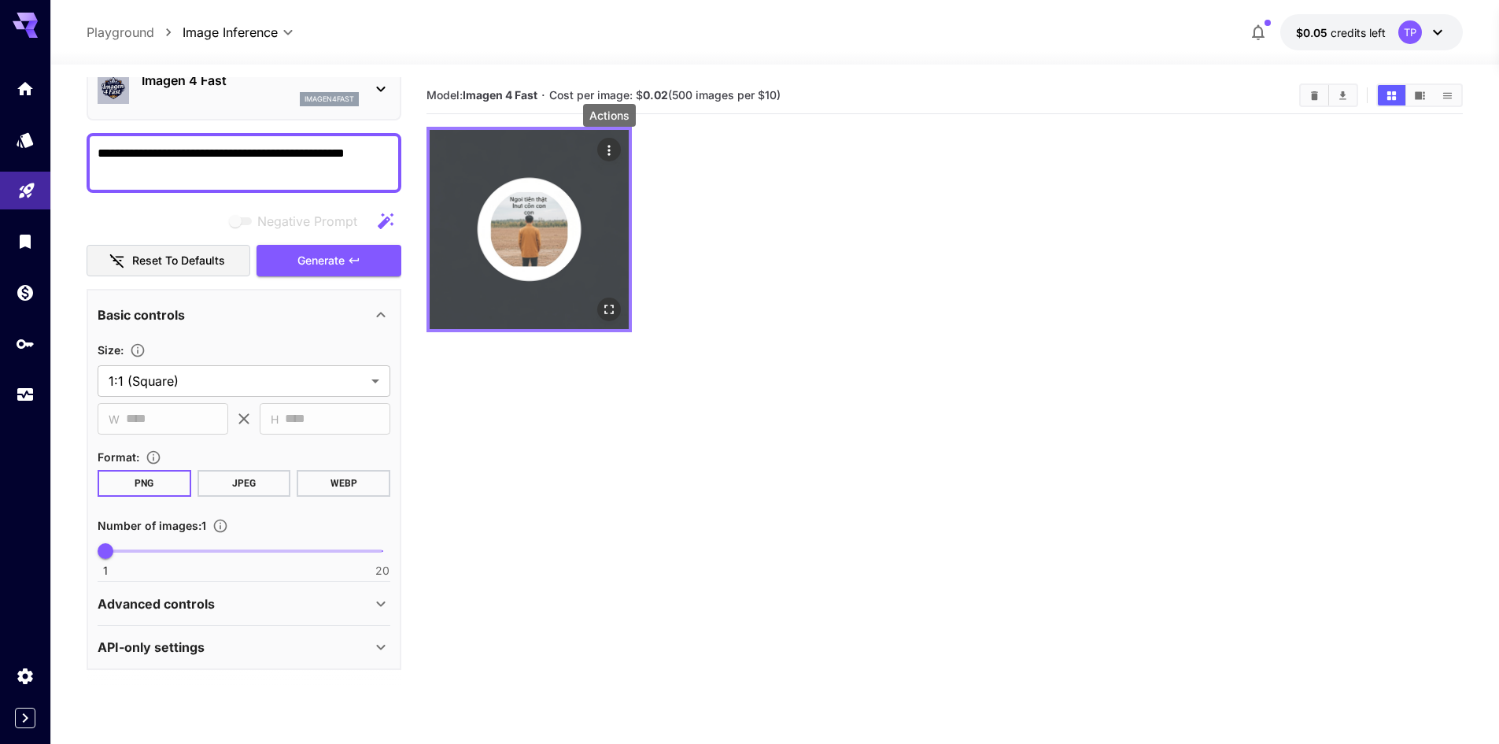
click at [605, 153] on icon "Actions" at bounding box center [609, 150] width 16 height 16
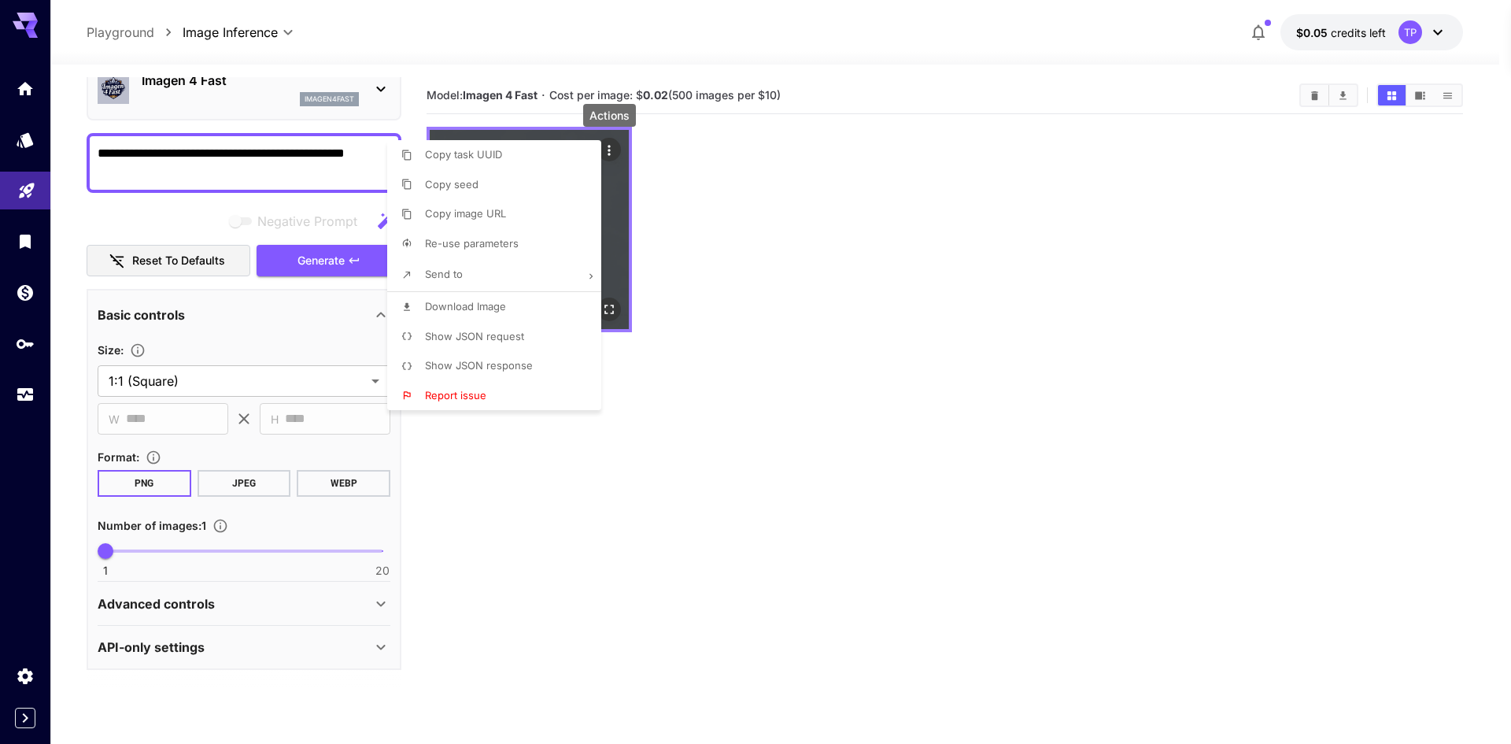
click at [605, 153] on div at bounding box center [755, 372] width 1511 height 744
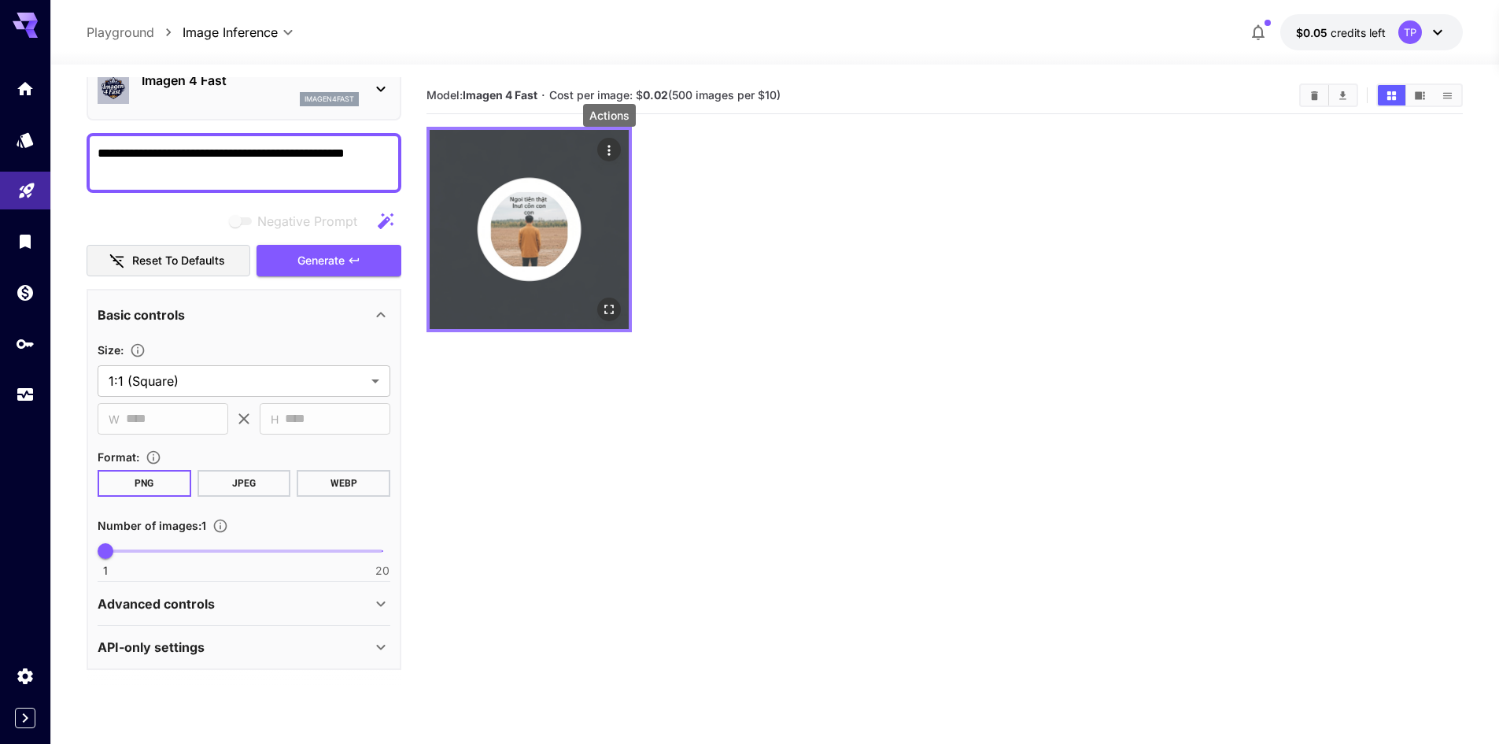
click at [605, 153] on icon "Actions" at bounding box center [609, 150] width 16 height 16
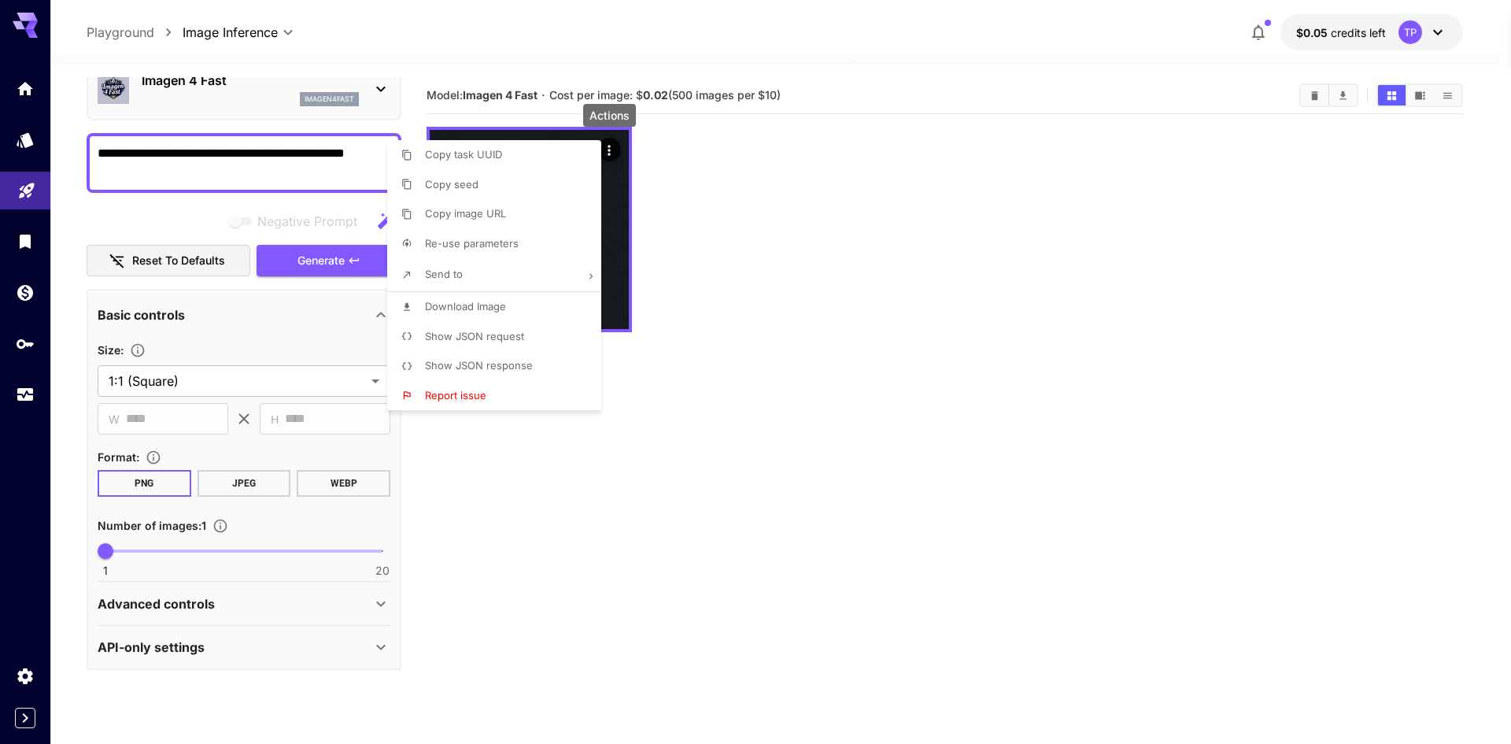
click at [471, 305] on span "Download Image" at bounding box center [465, 306] width 81 height 13
click at [846, 401] on div at bounding box center [755, 372] width 1511 height 744
